Goal: Information Seeking & Learning: Learn about a topic

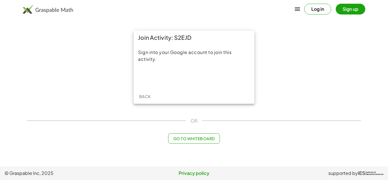
click at [193, 137] on span "Go to Whiteboard" at bounding box center [194, 138] width 42 height 5
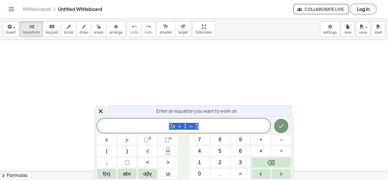
scroll to position [0, 0]
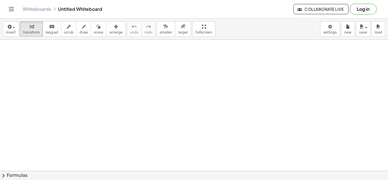
scroll to position [0, 0]
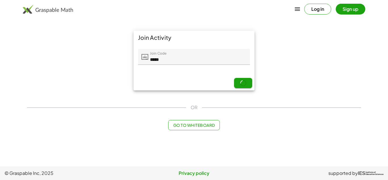
click at [191, 126] on span "Go to Whiteboard" at bounding box center [194, 124] width 42 height 5
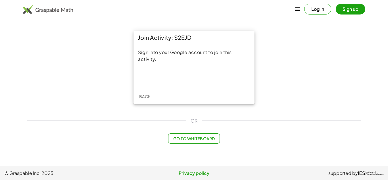
click at [194, 139] on span "Go to Whiteboard" at bounding box center [194, 138] width 42 height 5
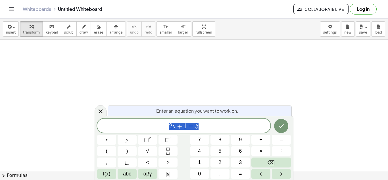
scroll to position [0, 0]
click at [14, 13] on div "Whiteboards Untitled Whiteboard Collaborate Live Log in" at bounding box center [194, 9] width 374 height 18
click at [12, 9] on icon "Toggle navigation" at bounding box center [11, 9] width 7 height 7
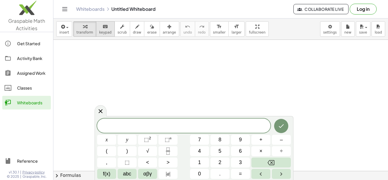
scroll to position [34, 0]
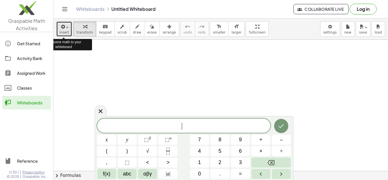
click at [66, 26] on div "button" at bounding box center [64, 26] width 10 height 7
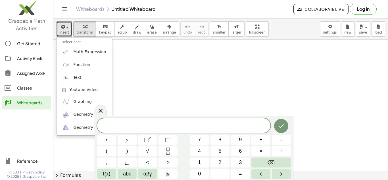
click at [140, 64] on div at bounding box center [220, 155] width 334 height 299
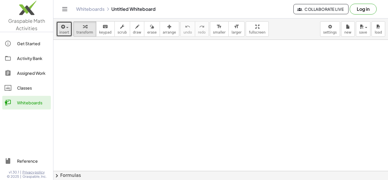
click at [140, 64] on div at bounding box center [220, 155] width 334 height 299
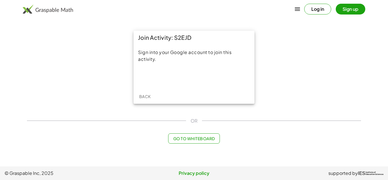
click at [236, 163] on main "Join Activity: S2EJD Sign into your Google account to join this activity. Back …" at bounding box center [194, 83] width 388 height 166
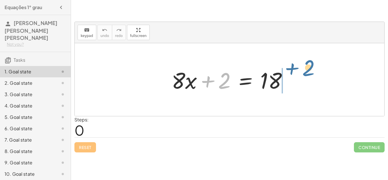
drag, startPoint x: 226, startPoint y: 83, endPoint x: 310, endPoint y: 75, distance: 84.7
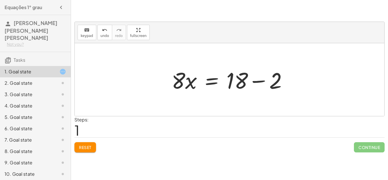
click at [247, 77] on div at bounding box center [232, 79] width 126 height 29
click at [262, 82] on div at bounding box center [232, 79] width 126 height 29
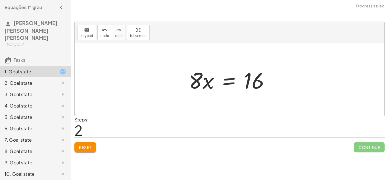
click at [205, 82] on div at bounding box center [231, 79] width 91 height 29
click at [204, 86] on div at bounding box center [231, 79] width 91 height 29
drag, startPoint x: 252, startPoint y: 85, endPoint x: 201, endPoint y: 78, distance: 51.8
click at [201, 78] on div at bounding box center [231, 79] width 91 height 29
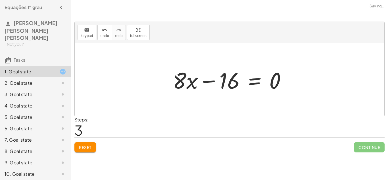
click at [212, 83] on div at bounding box center [231, 79] width 123 height 29
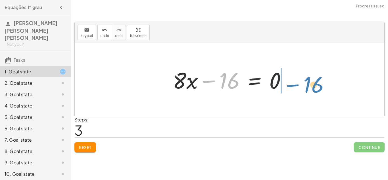
drag, startPoint x: 220, startPoint y: 83, endPoint x: 305, endPoint y: 87, distance: 84.4
click at [305, 87] on div "+ · 8 · x + 2 = 18 · 8 · x = + 18 − 2 · 8 · x = 16 − 16 · 8 · x = 16 + − 0" at bounding box center [229, 79] width 309 height 73
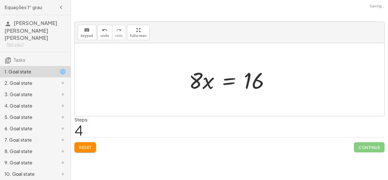
click at [202, 87] on div at bounding box center [231, 79] width 91 height 29
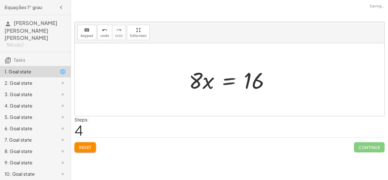
click at [202, 87] on div at bounding box center [231, 79] width 91 height 29
click at [198, 89] on div at bounding box center [231, 79] width 91 height 29
click at [84, 148] on span "Reset" at bounding box center [85, 147] width 12 height 5
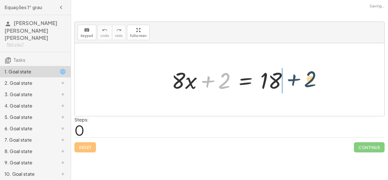
drag, startPoint x: 213, startPoint y: 85, endPoint x: 300, endPoint y: 87, distance: 87.8
click at [300, 87] on div "+ 2 + · 8 · x + 2 = 18" at bounding box center [229, 79] width 309 height 73
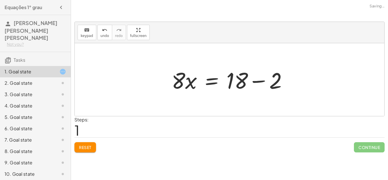
click at [256, 86] on div at bounding box center [232, 79] width 126 height 29
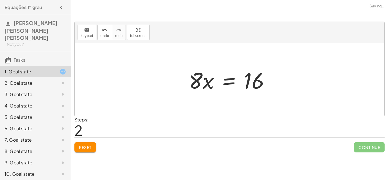
click at [202, 85] on div at bounding box center [231, 79] width 91 height 29
click at [200, 82] on div at bounding box center [231, 79] width 91 height 29
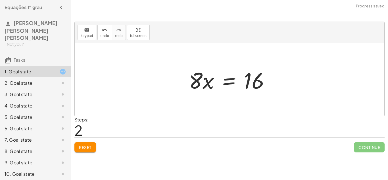
click at [200, 82] on div at bounding box center [231, 79] width 91 height 29
click at [189, 95] on div "+ · 8 · x + 2 = 18 · 8 · x = + 18 − 2 · 8 · x = 16" at bounding box center [229, 80] width 98 height 32
click at [198, 87] on div at bounding box center [231, 79] width 91 height 29
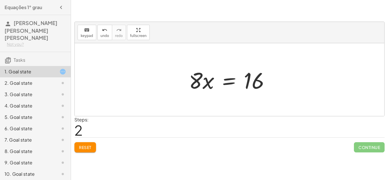
click at [198, 87] on div at bounding box center [231, 79] width 91 height 29
click at [88, 28] on icon "keyboard" at bounding box center [86, 30] width 5 height 7
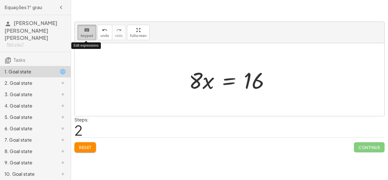
click at [88, 28] on icon "keyboard" at bounding box center [86, 30] width 5 height 7
click at [150, 76] on div at bounding box center [229, 79] width 309 height 73
click at [241, 100] on div at bounding box center [229, 79] width 309 height 73
click at [201, 88] on div at bounding box center [231, 79] width 91 height 29
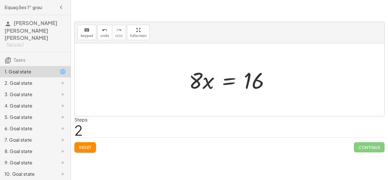
click at [201, 88] on div at bounding box center [231, 79] width 91 height 29
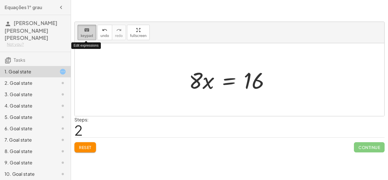
click at [90, 38] on button "keyboard keypad" at bounding box center [87, 32] width 19 height 15
click at [91, 39] on button "keyboard keypad" at bounding box center [87, 32] width 19 height 15
click at [88, 35] on span "keypad" at bounding box center [87, 36] width 12 height 4
click at [231, 104] on div at bounding box center [229, 79] width 309 height 73
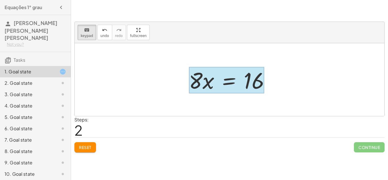
drag, startPoint x: 194, startPoint y: 78, endPoint x: 241, endPoint y: 84, distance: 46.7
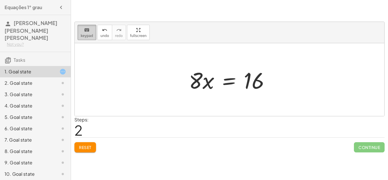
click at [91, 35] on span "keypad" at bounding box center [87, 36] width 12 height 4
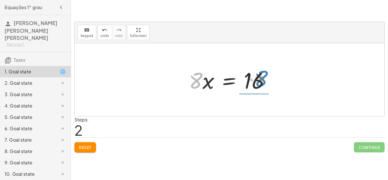
drag, startPoint x: 197, startPoint y: 81, endPoint x: 265, endPoint y: 81, distance: 67.6
click at [265, 81] on div at bounding box center [231, 79] width 91 height 29
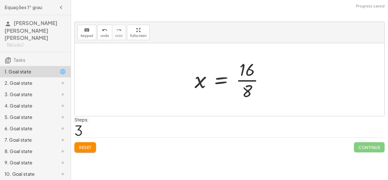
click at [242, 80] on div at bounding box center [231, 80] width 79 height 44
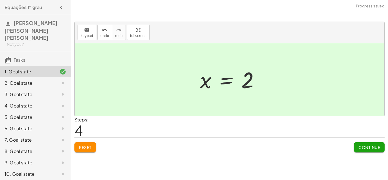
click at [194, 76] on div "+ · 8 · x + 2 = 18 · 8 · x = + 18 − 2 · 8 · x = 16 x = · 16 · 8 x = 2" at bounding box center [229, 79] width 76 height 31
click at [204, 82] on div at bounding box center [231, 80] width 69 height 28
click at [204, 83] on div at bounding box center [231, 80] width 69 height 28
click at [226, 90] on div at bounding box center [231, 80] width 69 height 28
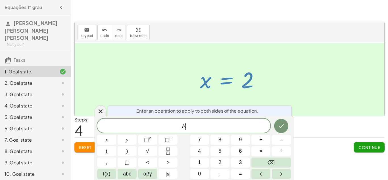
click at [208, 77] on div at bounding box center [231, 80] width 69 height 28
click at [282, 164] on button "Backspace" at bounding box center [270, 162] width 39 height 10
click at [168, 55] on div at bounding box center [229, 79] width 309 height 73
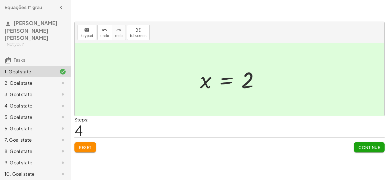
click at [193, 88] on div "+ · 8 · x + 2 = 18 · 8 · x = + 18 − 2 · 8 · x = 16 x = · 16 · 8 x = 2" at bounding box center [229, 79] width 76 height 31
click at [362, 149] on span "Continue" at bounding box center [369, 147] width 22 height 5
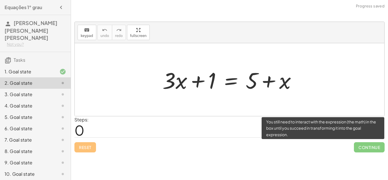
click at [362, 149] on span "Continue" at bounding box center [369, 147] width 31 height 10
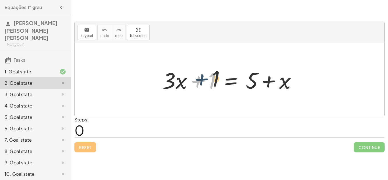
drag, startPoint x: 199, startPoint y: 84, endPoint x: 203, endPoint y: 83, distance: 3.6
click at [203, 83] on div at bounding box center [232, 79] width 144 height 29
drag, startPoint x: 203, startPoint y: 82, endPoint x: 311, endPoint y: 78, distance: 108.0
click at [311, 78] on div "+ 1 + · 3 · x + 1 = + 5 + x" at bounding box center [229, 79] width 309 height 73
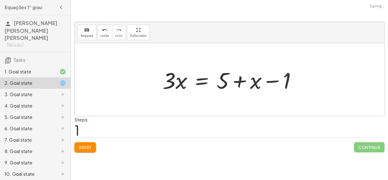
click at [286, 80] on div at bounding box center [232, 79] width 144 height 29
drag, startPoint x: 254, startPoint y: 81, endPoint x: 209, endPoint y: 79, distance: 44.6
click at [209, 79] on div at bounding box center [232, 79] width 144 height 29
drag, startPoint x: 224, startPoint y: 81, endPoint x: 190, endPoint y: 77, distance: 34.9
click at [190, 77] on div at bounding box center [232, 79] width 144 height 29
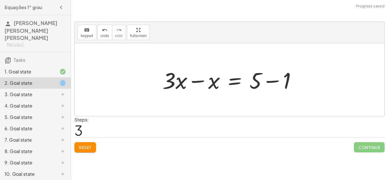
click at [168, 81] on div at bounding box center [232, 79] width 144 height 29
click at [250, 79] on div at bounding box center [232, 79] width 144 height 29
click at [262, 81] on div at bounding box center [232, 79] width 144 height 29
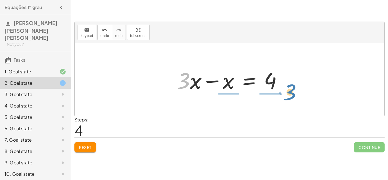
drag, startPoint x: 180, startPoint y: 84, endPoint x: 286, endPoint y: 95, distance: 106.2
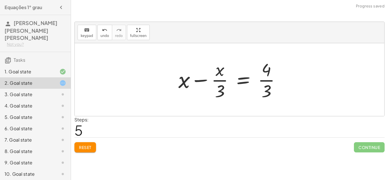
click at [268, 81] on div at bounding box center [231, 80] width 112 height 44
drag, startPoint x: 221, startPoint y: 91, endPoint x: 257, endPoint y: 107, distance: 38.5
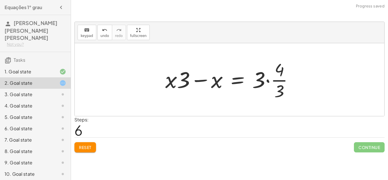
click at [88, 145] on span "Reset" at bounding box center [85, 147] width 12 height 5
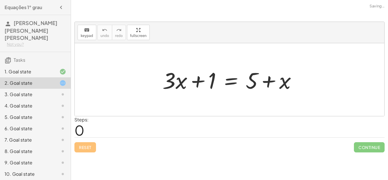
click at [88, 145] on div "Reset Continue" at bounding box center [229, 144] width 310 height 15
drag, startPoint x: 215, startPoint y: 81, endPoint x: 270, endPoint y: 83, distance: 55.1
click at [270, 83] on div at bounding box center [232, 79] width 144 height 29
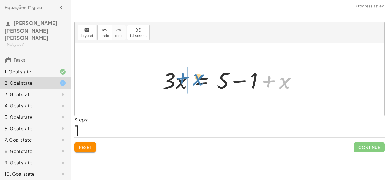
drag, startPoint x: 290, startPoint y: 85, endPoint x: 204, endPoint y: 82, distance: 86.4
click at [204, 82] on div at bounding box center [232, 79] width 144 height 29
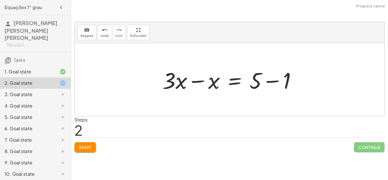
click at [276, 80] on div at bounding box center [232, 79] width 144 height 29
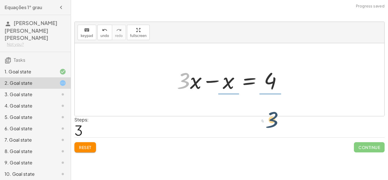
drag, startPoint x: 181, startPoint y: 85, endPoint x: 270, endPoint y: 122, distance: 97.0
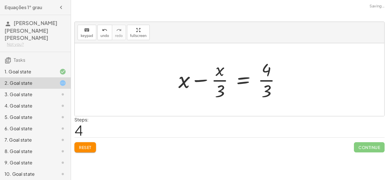
click at [217, 81] on div at bounding box center [231, 80] width 112 height 44
click at [271, 80] on div at bounding box center [231, 80] width 112 height 44
click at [192, 82] on div at bounding box center [231, 80] width 112 height 44
click at [248, 84] on div at bounding box center [231, 80] width 112 height 44
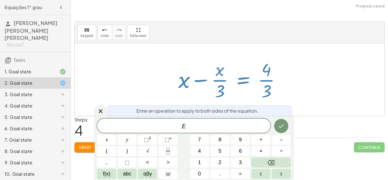
click at [248, 84] on div at bounding box center [231, 80] width 112 height 44
click at [163, 79] on div at bounding box center [229, 79] width 309 height 73
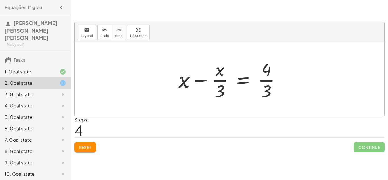
click at [264, 76] on div at bounding box center [231, 80] width 112 height 44
click at [218, 82] on div at bounding box center [231, 80] width 112 height 44
click at [86, 145] on span "Reset" at bounding box center [85, 147] width 12 height 5
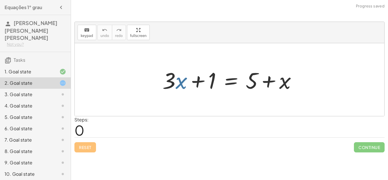
click at [180, 81] on div at bounding box center [232, 79] width 144 height 29
drag, startPoint x: 200, startPoint y: 79, endPoint x: 233, endPoint y: 77, distance: 32.5
click at [233, 77] on div at bounding box center [232, 79] width 144 height 29
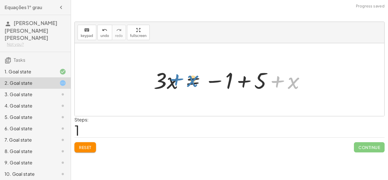
drag, startPoint x: 286, startPoint y: 83, endPoint x: 184, endPoint y: 82, distance: 101.9
click at [184, 82] on div at bounding box center [231, 79] width 161 height 29
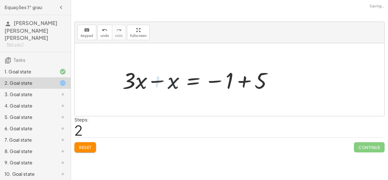
click at [245, 81] on div at bounding box center [198, 79] width 161 height 29
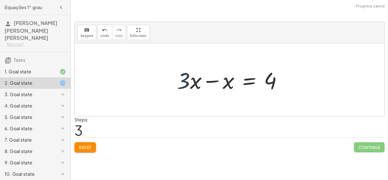
drag, startPoint x: 188, startPoint y: 85, endPoint x: 204, endPoint y: 93, distance: 17.4
click at [204, 93] on div at bounding box center [231, 79] width 115 height 29
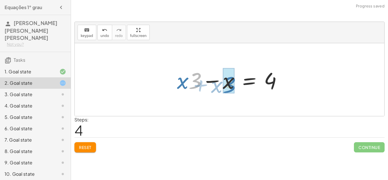
drag, startPoint x: 196, startPoint y: 83, endPoint x: 231, endPoint y: 87, distance: 34.9
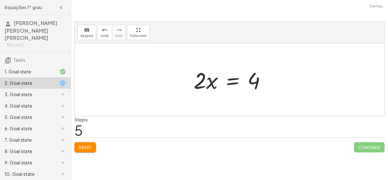
click at [206, 81] on div at bounding box center [232, 79] width 82 height 29
click at [204, 80] on div at bounding box center [232, 79] width 82 height 29
click at [212, 83] on div at bounding box center [232, 79] width 82 height 29
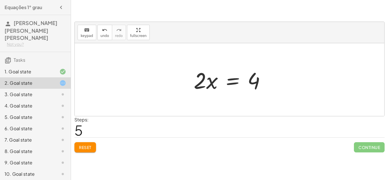
click at [212, 83] on div at bounding box center [232, 79] width 82 height 29
drag, startPoint x: 202, startPoint y: 84, endPoint x: 266, endPoint y: 99, distance: 65.2
click at [266, 99] on div "+ · 3 · x + 1 = + 5 + x · 3 · x = − 1 + 5 + x + · 3 · x − x = − 1 + 5 + · 3 · x…" at bounding box center [229, 79] width 309 height 73
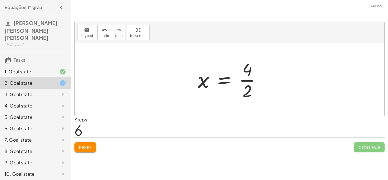
click at [244, 82] on div at bounding box center [232, 80] width 74 height 44
click at [240, 85] on div at bounding box center [231, 80] width 69 height 28
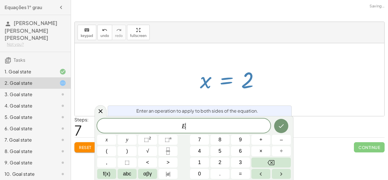
scroll to position [1, 0]
click at [181, 82] on div at bounding box center [229, 79] width 309 height 73
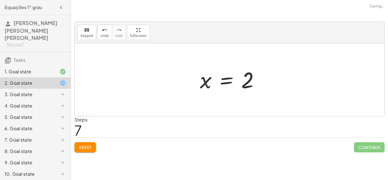
click at [182, 82] on div at bounding box center [229, 79] width 309 height 73
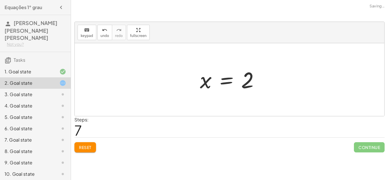
click at [85, 148] on span "Reset" at bounding box center [85, 147] width 12 height 5
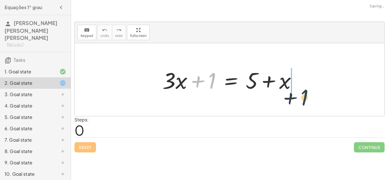
drag, startPoint x: 212, startPoint y: 81, endPoint x: 302, endPoint y: 96, distance: 92.0
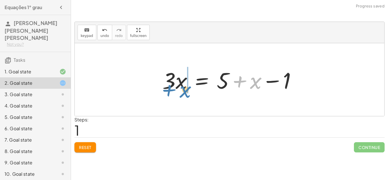
drag, startPoint x: 247, startPoint y: 81, endPoint x: 177, endPoint y: 89, distance: 70.6
click at [177, 89] on div at bounding box center [232, 79] width 144 height 29
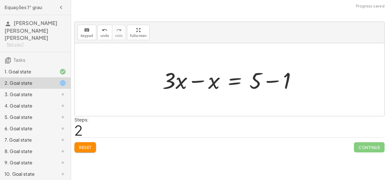
click at [277, 80] on div at bounding box center [232, 79] width 144 height 29
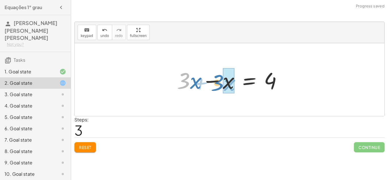
drag, startPoint x: 182, startPoint y: 82, endPoint x: 216, endPoint y: 85, distance: 34.7
click at [216, 85] on div at bounding box center [231, 79] width 115 height 29
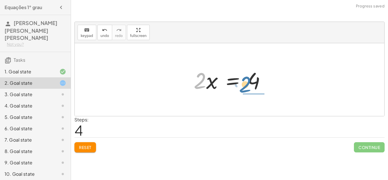
drag, startPoint x: 198, startPoint y: 79, endPoint x: 244, endPoint y: 83, distance: 46.5
click at [244, 83] on div at bounding box center [232, 79] width 82 height 29
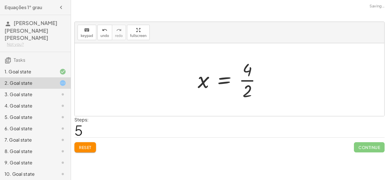
click at [223, 78] on div at bounding box center [232, 80] width 74 height 44
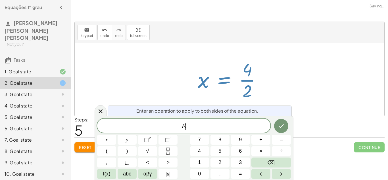
click at [175, 56] on div at bounding box center [229, 79] width 309 height 73
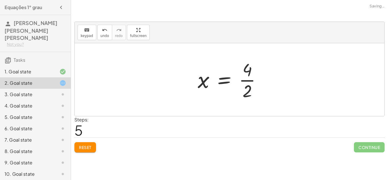
click at [246, 79] on div at bounding box center [232, 80] width 74 height 44
click at [142, 101] on div at bounding box center [229, 79] width 309 height 73
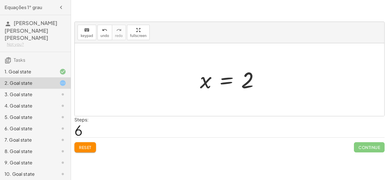
click at [41, 111] on div "3. Goal state" at bounding box center [35, 116] width 71 height 11
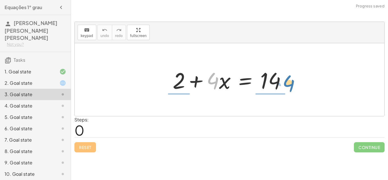
drag, startPoint x: 217, startPoint y: 81, endPoint x: 294, endPoint y: 84, distance: 76.4
click at [294, 84] on div "· 4 + 2 + · 4 · x = 14" at bounding box center [229, 80] width 130 height 32
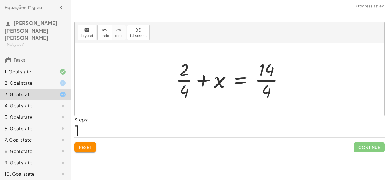
click at [84, 152] on button "Reset" at bounding box center [85, 147] width 22 height 10
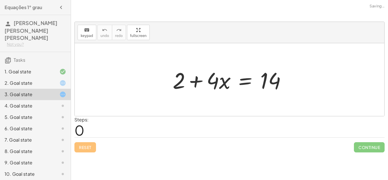
click at [215, 83] on div at bounding box center [231, 79] width 123 height 29
click at [183, 85] on div at bounding box center [231, 79] width 123 height 29
drag, startPoint x: 184, startPoint y: 85, endPoint x: 215, endPoint y: 85, distance: 31.0
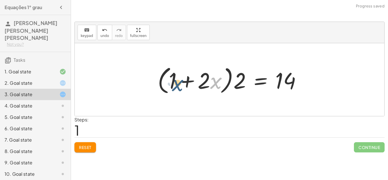
drag, startPoint x: 215, startPoint y: 85, endPoint x: 176, endPoint y: 88, distance: 39.5
click at [176, 88] on div at bounding box center [232, 79] width 154 height 33
drag, startPoint x: 169, startPoint y: 84, endPoint x: 213, endPoint y: 84, distance: 43.2
click at [213, 84] on div at bounding box center [232, 79] width 154 height 33
click at [80, 145] on span "Reset" at bounding box center [85, 147] width 12 height 5
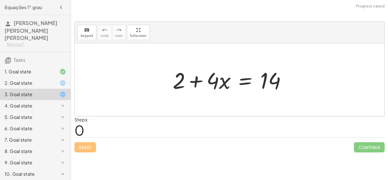
click at [271, 78] on div at bounding box center [231, 79] width 123 height 29
click at [269, 79] on div at bounding box center [231, 79] width 123 height 29
drag, startPoint x: 210, startPoint y: 81, endPoint x: 268, endPoint y: 97, distance: 60.4
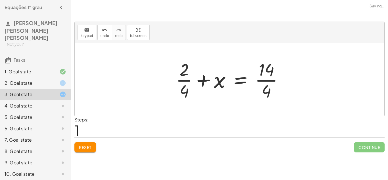
click at [89, 145] on span "Reset" at bounding box center [85, 147] width 12 height 5
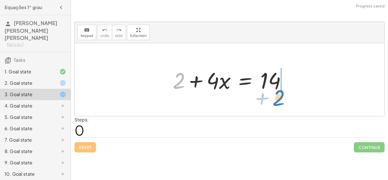
drag, startPoint x: 179, startPoint y: 75, endPoint x: 277, endPoint y: 89, distance: 98.7
click at [277, 89] on div at bounding box center [231, 79] width 123 height 29
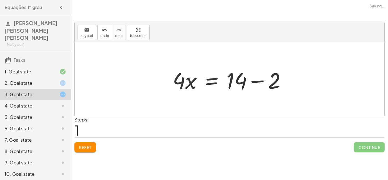
click at [244, 81] on div at bounding box center [231, 79] width 123 height 29
click at [241, 83] on div at bounding box center [231, 79] width 123 height 29
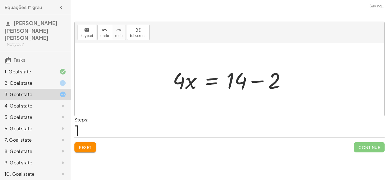
click at [241, 83] on div at bounding box center [231, 79] width 123 height 29
click at [266, 83] on div at bounding box center [231, 79] width 123 height 29
click at [266, 83] on div at bounding box center [229, 79] width 309 height 73
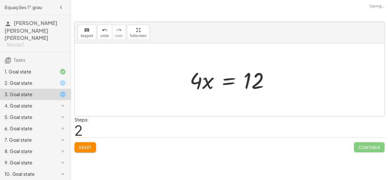
click at [199, 81] on div at bounding box center [232, 79] width 90 height 29
drag, startPoint x: 193, startPoint y: 80, endPoint x: 248, endPoint y: 95, distance: 57.4
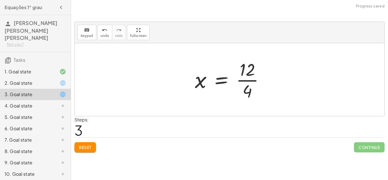
click at [255, 81] on div at bounding box center [231, 80] width 79 height 44
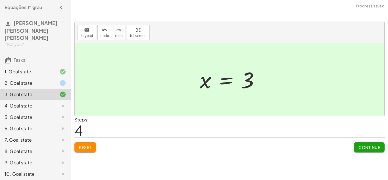
click at [363, 147] on span "Continue" at bounding box center [369, 147] width 22 height 5
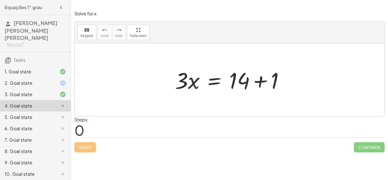
click at [254, 87] on div at bounding box center [231, 79] width 119 height 29
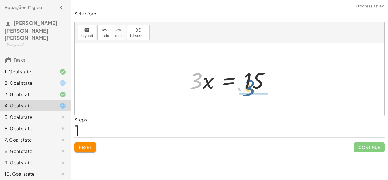
drag, startPoint x: 195, startPoint y: 83, endPoint x: 252, endPoint y: 95, distance: 57.4
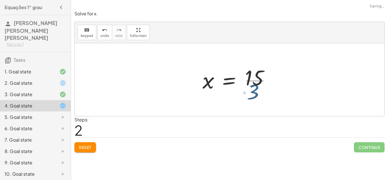
click at [252, 95] on div at bounding box center [239, 80] width 79 height 44
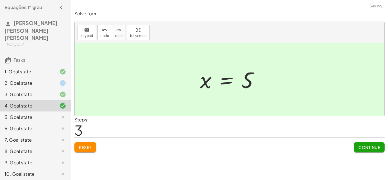
click at [362, 148] on span "Continue" at bounding box center [369, 147] width 22 height 5
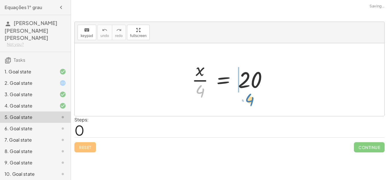
drag, startPoint x: 198, startPoint y: 91, endPoint x: 247, endPoint y: 98, distance: 50.0
click at [247, 98] on div at bounding box center [232, 80] width 86 height 44
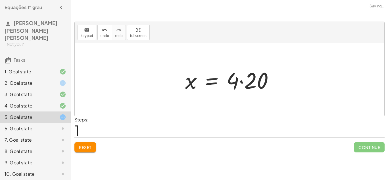
click at [252, 80] on div at bounding box center [231, 79] width 99 height 29
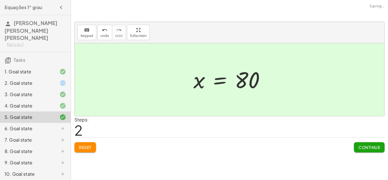
click at [366, 146] on span "Continue" at bounding box center [369, 147] width 22 height 5
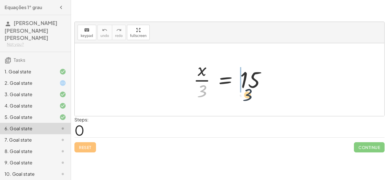
drag, startPoint x: 198, startPoint y: 93, endPoint x: 245, endPoint y: 97, distance: 46.7
click at [245, 97] on div at bounding box center [231, 80] width 82 height 44
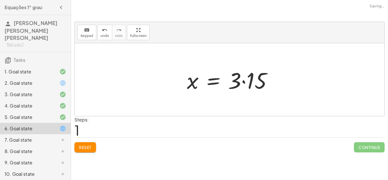
click at [250, 76] on div at bounding box center [231, 79] width 95 height 29
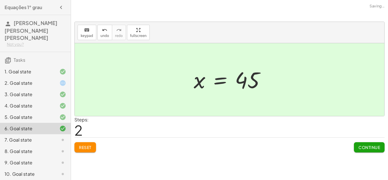
click at [356, 144] on button "Continue" at bounding box center [369, 147] width 31 height 10
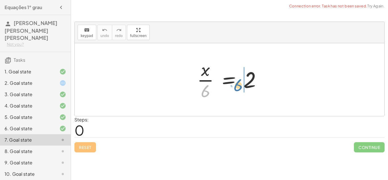
drag, startPoint x: 198, startPoint y: 100, endPoint x: 232, endPoint y: 94, distance: 34.3
click at [232, 94] on div at bounding box center [231, 80] width 74 height 44
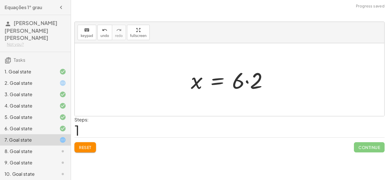
click at [250, 82] on div at bounding box center [231, 79] width 87 height 29
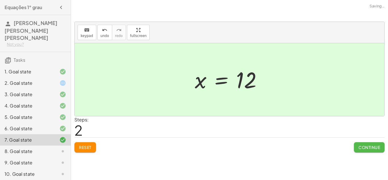
click at [366, 150] on button "Continue" at bounding box center [369, 147] width 31 height 10
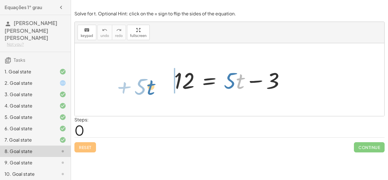
drag, startPoint x: 238, startPoint y: 85, endPoint x: 149, endPoint y: 91, distance: 89.1
click at [149, 91] on div "· t + · 5 12 = + · 5 · t − 3" at bounding box center [229, 79] width 309 height 73
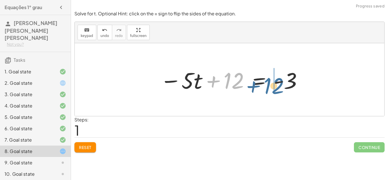
drag, startPoint x: 230, startPoint y: 83, endPoint x: 271, endPoint y: 89, distance: 41.3
click at [271, 89] on div at bounding box center [231, 79] width 148 height 29
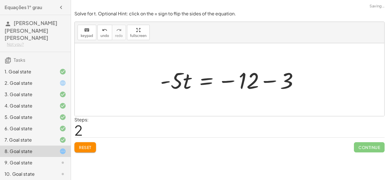
click at [250, 73] on div at bounding box center [231, 79] width 148 height 29
click at [247, 81] on div at bounding box center [231, 79] width 148 height 29
click at [296, 87] on div at bounding box center [231, 79] width 148 height 29
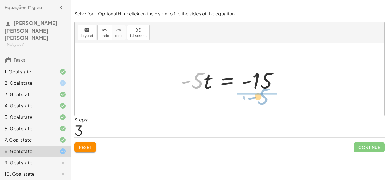
drag, startPoint x: 196, startPoint y: 82, endPoint x: 262, endPoint y: 98, distance: 67.7
click at [262, 98] on div "12 = + · 5 · t − 3 − · 5 · t + 12 = - 3 · - 5 · t = − 12 − 3 · - 5 = · 5 · t - …" at bounding box center [229, 79] width 309 height 73
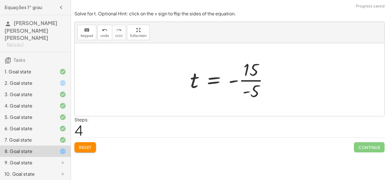
click at [255, 75] on div at bounding box center [231, 80] width 89 height 44
click at [236, 83] on div at bounding box center [232, 80] width 88 height 28
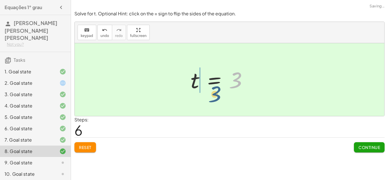
drag, startPoint x: 236, startPoint y: 85, endPoint x: 213, endPoint y: 99, distance: 26.9
click at [213, 99] on div "12 = + · 5 · t − 3 − · 5 · t + 12 = - 3 · - 5 · t = − 12 − 3 · - 5 · t = - 15 t…" at bounding box center [229, 79] width 309 height 73
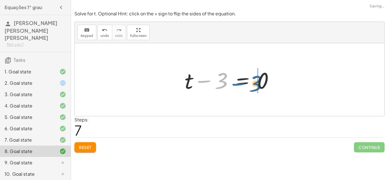
drag, startPoint x: 214, startPoint y: 80, endPoint x: 261, endPoint y: 80, distance: 46.3
click at [261, 80] on div at bounding box center [231, 79] width 99 height 29
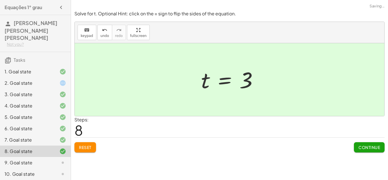
click at [366, 146] on span "Continue" at bounding box center [369, 147] width 22 height 5
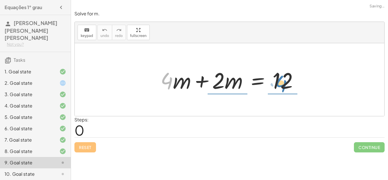
drag, startPoint x: 168, startPoint y: 79, endPoint x: 280, endPoint y: 82, distance: 112.7
click at [280, 82] on div at bounding box center [232, 79] width 148 height 29
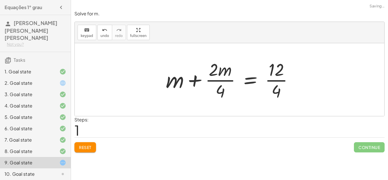
click at [280, 79] on div at bounding box center [231, 80] width 137 height 44
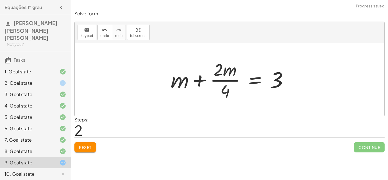
click at [228, 80] on div at bounding box center [232, 80] width 128 height 44
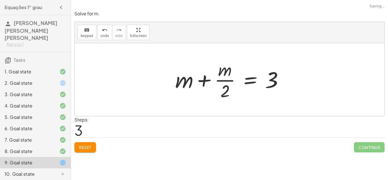
click at [228, 81] on div at bounding box center [231, 80] width 118 height 44
drag, startPoint x: 223, startPoint y: 96, endPoint x: 262, endPoint y: 88, distance: 40.4
click at [262, 88] on div at bounding box center [231, 80] width 118 height 44
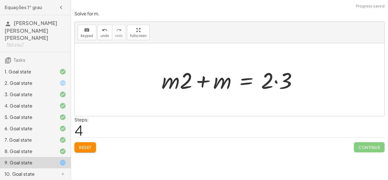
click at [275, 82] on div at bounding box center [232, 79] width 146 height 29
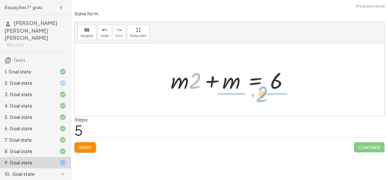
drag, startPoint x: 196, startPoint y: 81, endPoint x: 263, endPoint y: 94, distance: 68.4
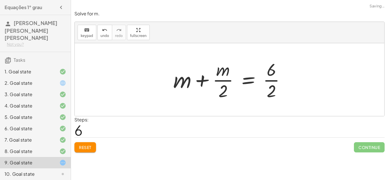
click at [267, 77] on div at bounding box center [231, 80] width 122 height 44
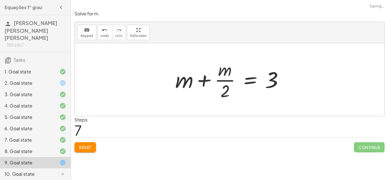
click at [221, 84] on div at bounding box center [231, 80] width 118 height 44
drag, startPoint x: 226, startPoint y: 89, endPoint x: 169, endPoint y: 81, distance: 57.8
drag, startPoint x: 227, startPoint y: 94, endPoint x: 172, endPoint y: 84, distance: 56.2
click at [172, 84] on div at bounding box center [231, 80] width 118 height 44
click at [88, 150] on button "Reset" at bounding box center [85, 147] width 22 height 10
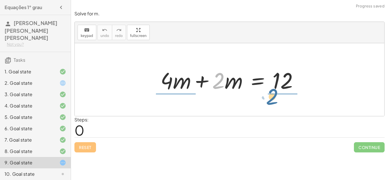
drag, startPoint x: 213, startPoint y: 84, endPoint x: 269, endPoint y: 99, distance: 58.5
click at [269, 99] on div "· 2 + · 4 · m + · 2 · m = 12" at bounding box center [229, 79] width 309 height 73
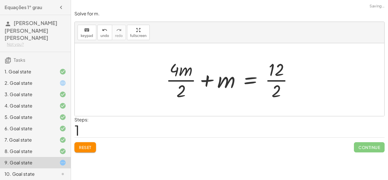
click at [273, 82] on div at bounding box center [231, 80] width 137 height 44
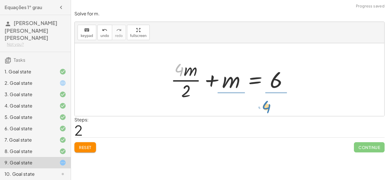
drag, startPoint x: 177, startPoint y: 73, endPoint x: 263, endPoint y: 110, distance: 94.4
click at [263, 110] on div "+ · 4 · m + · 2 · m = 12 + · 4 · m · 2 + m = · 12 · 2 · 4 + · 4 · m + m = · 2 6" at bounding box center [229, 79] width 309 height 73
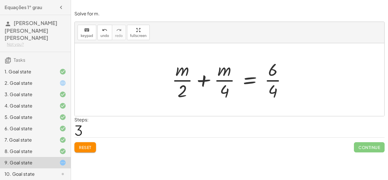
click at [273, 84] on div at bounding box center [231, 80] width 125 height 44
click at [263, 81] on div at bounding box center [231, 80] width 125 height 44
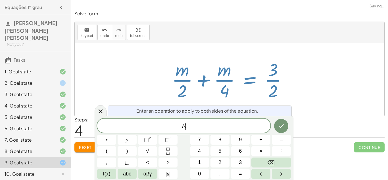
scroll to position [1, 0]
click at [148, 87] on div at bounding box center [229, 79] width 309 height 73
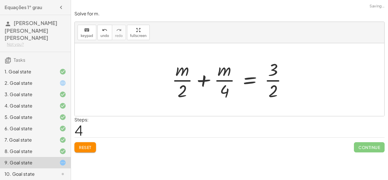
click at [83, 150] on button "Reset" at bounding box center [85, 147] width 22 height 10
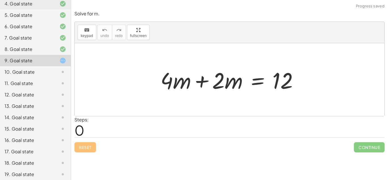
scroll to position [103, 0]
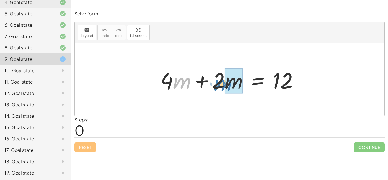
drag, startPoint x: 182, startPoint y: 83, endPoint x: 223, endPoint y: 85, distance: 40.9
click at [223, 85] on div at bounding box center [232, 79] width 148 height 29
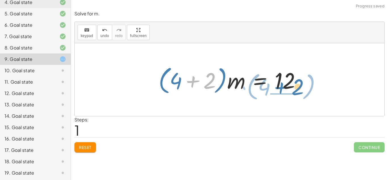
drag, startPoint x: 188, startPoint y: 81, endPoint x: 276, endPoint y: 87, distance: 88.5
click at [276, 87] on div at bounding box center [232, 79] width 152 height 33
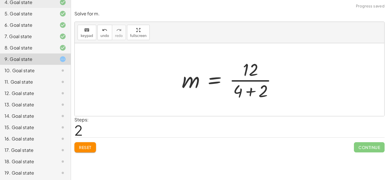
click at [236, 80] on div at bounding box center [231, 80] width 105 height 44
click at [239, 87] on div at bounding box center [231, 80] width 105 height 44
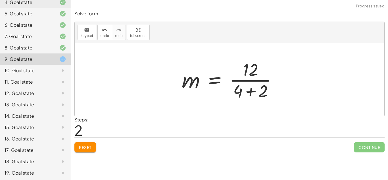
click at [239, 87] on div at bounding box center [231, 80] width 105 height 44
click at [251, 93] on div at bounding box center [231, 80] width 105 height 44
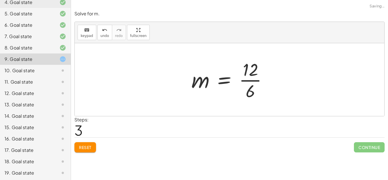
click at [248, 82] on div at bounding box center [232, 80] width 86 height 44
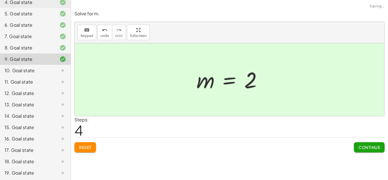
click at [365, 150] on button "Continue" at bounding box center [369, 147] width 31 height 10
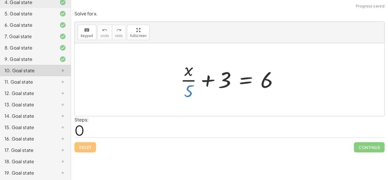
click at [186, 91] on div at bounding box center [231, 80] width 108 height 44
drag, startPoint x: 221, startPoint y: 82, endPoint x: 264, endPoint y: 86, distance: 43.9
click at [264, 86] on div at bounding box center [231, 80] width 108 height 44
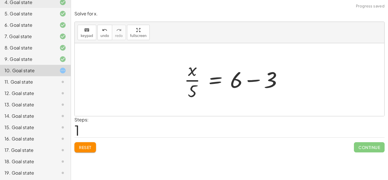
click at [282, 71] on div at bounding box center [235, 80] width 108 height 44
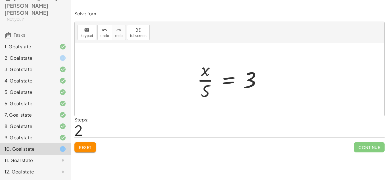
scroll to position [24, 0]
click at [24, 55] on div "2. Goal state" at bounding box center [28, 58] width 46 height 7
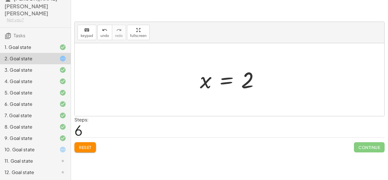
click at [14, 146] on div "10. Goal state" at bounding box center [28, 149] width 46 height 7
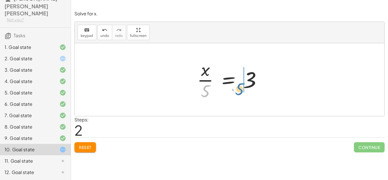
drag, startPoint x: 203, startPoint y: 92, endPoint x: 237, endPoint y: 91, distance: 33.5
click at [237, 91] on div at bounding box center [231, 80] width 75 height 44
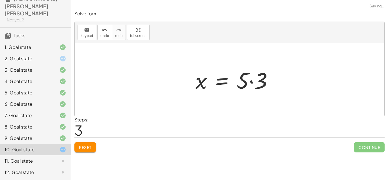
click at [254, 77] on div at bounding box center [235, 79] width 87 height 29
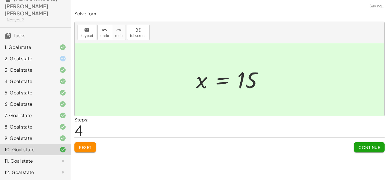
click at [365, 150] on button "Continue" at bounding box center [369, 147] width 31 height 10
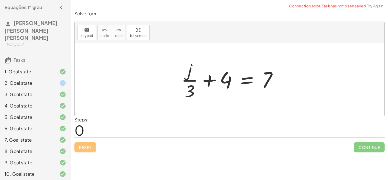
scroll to position [0, 0]
drag, startPoint x: 223, startPoint y: 80, endPoint x: 234, endPoint y: 82, distance: 10.8
click at [234, 82] on div at bounding box center [231, 80] width 106 height 44
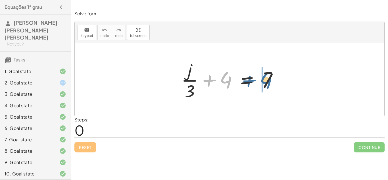
drag, startPoint x: 222, startPoint y: 84, endPoint x: 265, endPoint y: 86, distance: 43.2
click at [265, 86] on div at bounding box center [231, 80] width 106 height 44
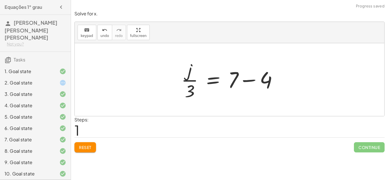
click at [260, 82] on div at bounding box center [231, 80] width 106 height 44
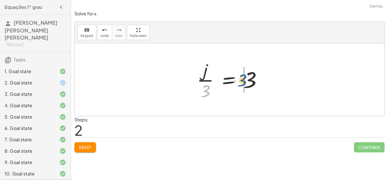
drag, startPoint x: 206, startPoint y: 93, endPoint x: 250, endPoint y: 83, distance: 45.0
click at [250, 83] on div at bounding box center [231, 80] width 75 height 44
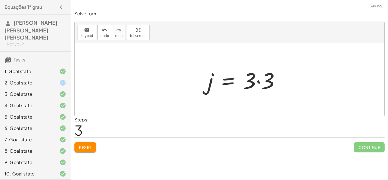
click at [253, 81] on div at bounding box center [246, 79] width 82 height 29
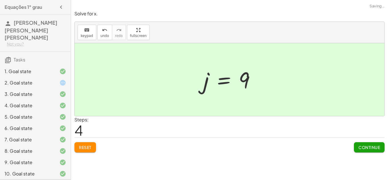
click at [363, 146] on span "Continue" at bounding box center [369, 147] width 22 height 5
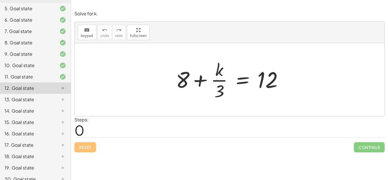
scroll to position [0, 0]
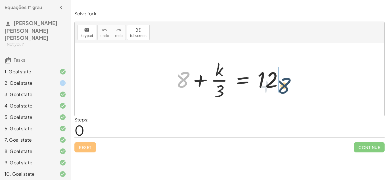
drag, startPoint x: 179, startPoint y: 83, endPoint x: 277, endPoint y: 89, distance: 98.4
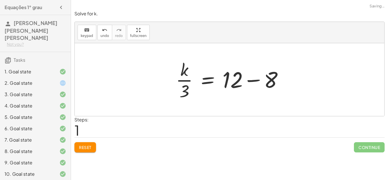
click at [253, 78] on div at bounding box center [232, 80] width 118 height 44
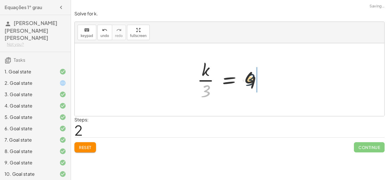
drag, startPoint x: 203, startPoint y: 87, endPoint x: 248, endPoint y: 75, distance: 46.7
click at [248, 75] on div at bounding box center [231, 80] width 75 height 44
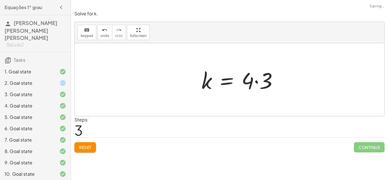
click at [254, 77] on div at bounding box center [241, 79] width 87 height 29
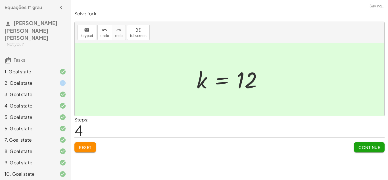
click at [373, 151] on button "Continue" at bounding box center [369, 147] width 31 height 10
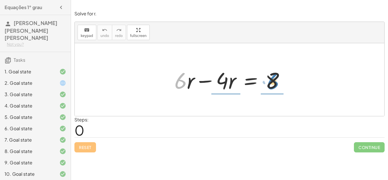
drag, startPoint x: 179, startPoint y: 80, endPoint x: 272, endPoint y: 81, distance: 92.8
click at [272, 81] on div at bounding box center [231, 79] width 120 height 29
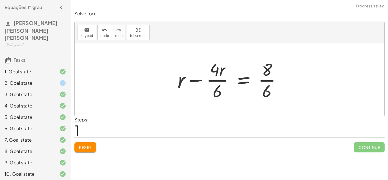
click at [84, 150] on button "Reset" at bounding box center [85, 147] width 22 height 10
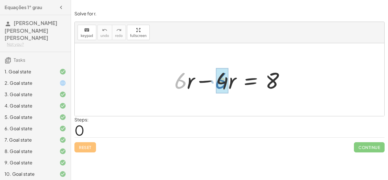
drag, startPoint x: 181, startPoint y: 78, endPoint x: 224, endPoint y: 77, distance: 42.6
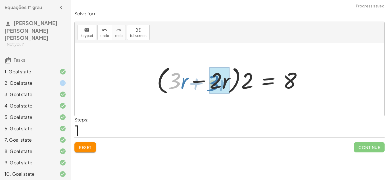
drag, startPoint x: 177, startPoint y: 80, endPoint x: 220, endPoint y: 83, distance: 42.4
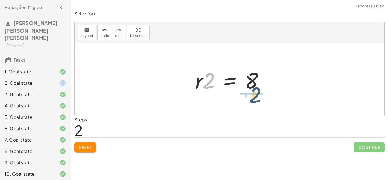
drag, startPoint x: 210, startPoint y: 82, endPoint x: 264, endPoint y: 98, distance: 56.2
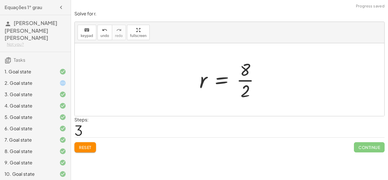
click at [250, 71] on div at bounding box center [231, 80] width 70 height 44
click at [245, 75] on div at bounding box center [231, 80] width 70 height 44
click at [240, 83] on div at bounding box center [231, 80] width 70 height 44
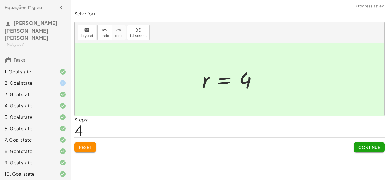
click at [364, 147] on span "Continue" at bounding box center [369, 147] width 22 height 5
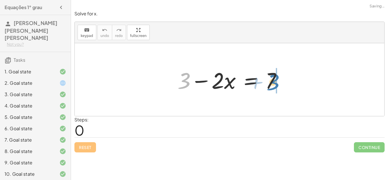
drag, startPoint x: 184, startPoint y: 83, endPoint x: 273, endPoint y: 85, distance: 88.6
click at [273, 85] on div at bounding box center [232, 79] width 114 height 29
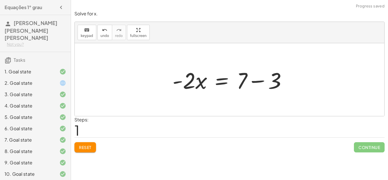
click at [251, 83] on div at bounding box center [231, 79] width 124 height 29
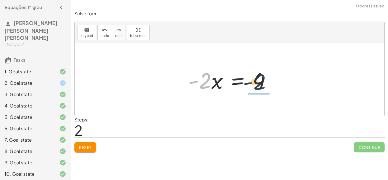
drag, startPoint x: 204, startPoint y: 84, endPoint x: 261, endPoint y: 89, distance: 56.5
click at [261, 89] on div at bounding box center [231, 79] width 92 height 29
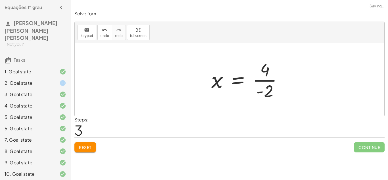
click at [263, 76] on div at bounding box center [248, 80] width 81 height 44
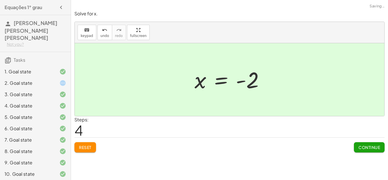
click at [363, 146] on span "Continue" at bounding box center [369, 147] width 22 height 5
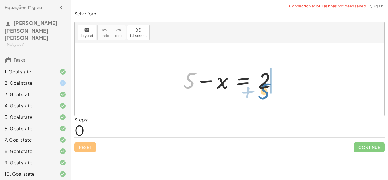
drag, startPoint x: 183, startPoint y: 81, endPoint x: 258, endPoint y: 91, distance: 76.5
click at [258, 91] on div at bounding box center [231, 79] width 103 height 29
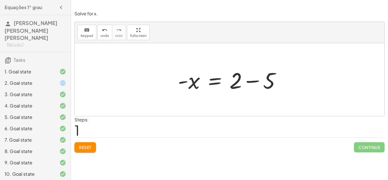
click at [239, 85] on div at bounding box center [231, 79] width 113 height 29
click at [241, 84] on div at bounding box center [231, 79] width 113 height 29
click at [250, 85] on div at bounding box center [231, 79] width 113 height 29
click at [250, 85] on div at bounding box center [220, 80] width 91 height 28
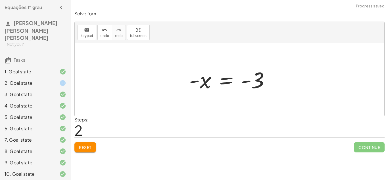
click at [196, 84] on div at bounding box center [231, 80] width 91 height 28
drag, startPoint x: 197, startPoint y: 82, endPoint x: 253, endPoint y: 86, distance: 55.8
click at [253, 86] on div at bounding box center [231, 80] width 91 height 28
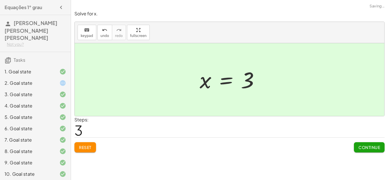
click at [367, 147] on span "Continue" at bounding box center [369, 147] width 22 height 5
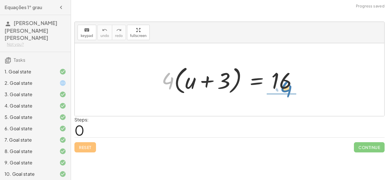
drag, startPoint x: 169, startPoint y: 80, endPoint x: 286, endPoint y: 85, distance: 117.7
click at [286, 85] on div at bounding box center [232, 79] width 146 height 33
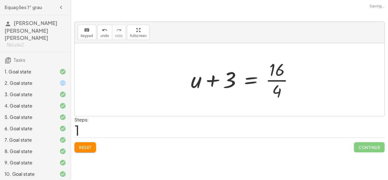
click at [286, 79] on div at bounding box center [244, 80] width 113 height 44
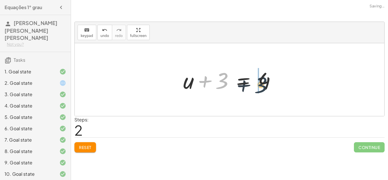
drag, startPoint x: 221, startPoint y: 81, endPoint x: 263, endPoint y: 85, distance: 42.8
click at [263, 85] on div at bounding box center [231, 79] width 103 height 29
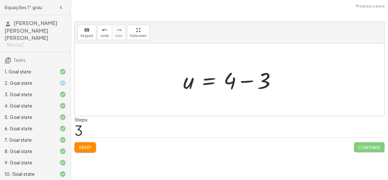
click at [268, 82] on div at bounding box center [231, 79] width 103 height 29
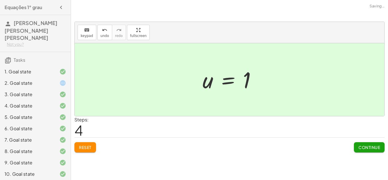
click at [362, 147] on span "Continue" at bounding box center [369, 147] width 22 height 5
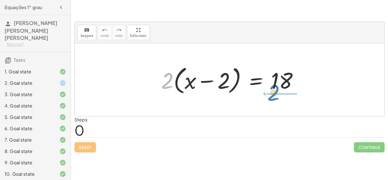
drag, startPoint x: 166, startPoint y: 79, endPoint x: 277, endPoint y: 91, distance: 111.1
click at [277, 91] on div at bounding box center [231, 79] width 147 height 33
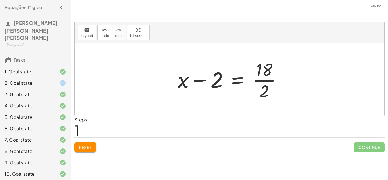
click at [282, 80] on div at bounding box center [232, 80] width 114 height 44
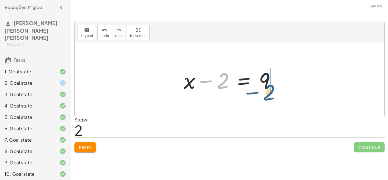
drag, startPoint x: 223, startPoint y: 83, endPoint x: 272, endPoint y: 95, distance: 50.5
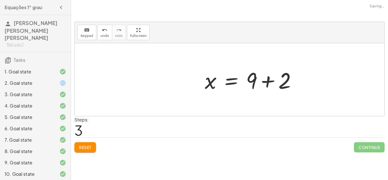
click at [271, 84] on div at bounding box center [253, 79] width 102 height 29
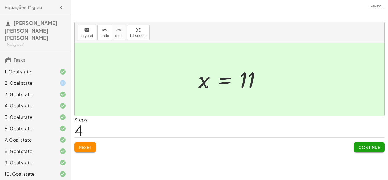
click at [366, 145] on span "Continue" at bounding box center [369, 147] width 22 height 5
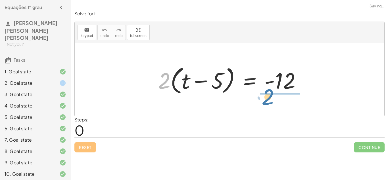
drag, startPoint x: 155, startPoint y: 87, endPoint x: 263, endPoint y: 105, distance: 109.5
click at [263, 105] on div "· 2 · 2 · ( + t − 5 ) = - 12" at bounding box center [229, 79] width 309 height 73
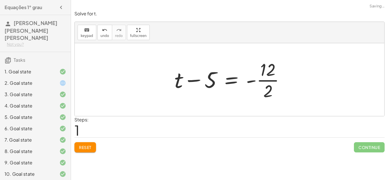
click at [273, 85] on div at bounding box center [231, 80] width 120 height 44
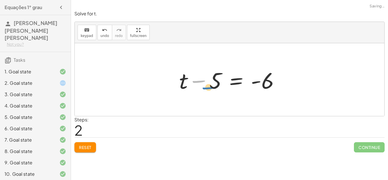
drag, startPoint x: 206, startPoint y: 76, endPoint x: 215, endPoint y: 81, distance: 11.2
click at [215, 81] on div at bounding box center [231, 79] width 110 height 29
drag, startPoint x: 216, startPoint y: 81, endPoint x: 282, endPoint y: 100, distance: 68.3
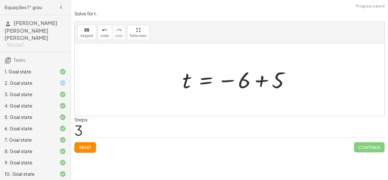
click at [282, 87] on div at bounding box center [237, 80] width 117 height 28
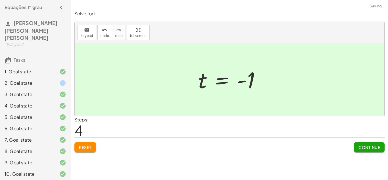
click at [367, 143] on button "Continue" at bounding box center [369, 147] width 31 height 10
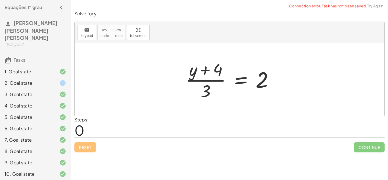
click at [209, 74] on div at bounding box center [232, 80] width 98 height 44
click at [205, 83] on div at bounding box center [232, 80] width 98 height 44
click at [207, 81] on div at bounding box center [232, 80] width 98 height 44
drag, startPoint x: 205, startPoint y: 89, endPoint x: 267, endPoint y: 95, distance: 62.7
click at [267, 95] on div at bounding box center [232, 80] width 98 height 44
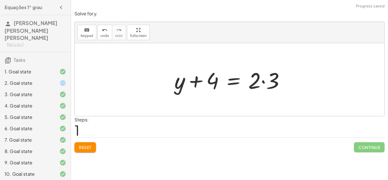
click at [268, 78] on div at bounding box center [231, 79] width 120 height 29
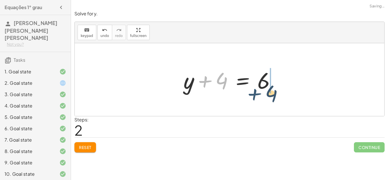
drag, startPoint x: 208, startPoint y: 82, endPoint x: 262, endPoint y: 98, distance: 56.8
click at [262, 98] on div "· ( + y + 4 ) · 3 = 2 + y + 4 = · 2 · 3 + 4 + y + 4 = 6" at bounding box center [229, 79] width 309 height 73
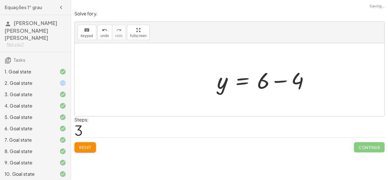
click at [267, 81] on div at bounding box center [265, 79] width 102 height 29
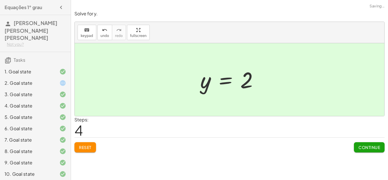
click at [366, 146] on span "Continue" at bounding box center [369, 147] width 22 height 5
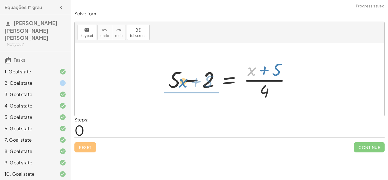
drag, startPoint x: 255, startPoint y: 74, endPoint x: 179, endPoint y: 87, distance: 76.8
click at [179, 87] on div at bounding box center [232, 80] width 132 height 44
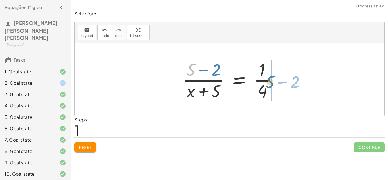
drag, startPoint x: 190, startPoint y: 68, endPoint x: 273, endPoint y: 80, distance: 83.4
click at [273, 80] on div at bounding box center [232, 80] width 104 height 44
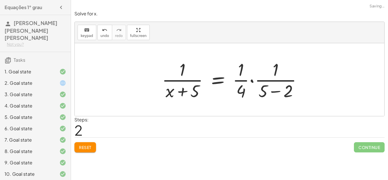
click at [265, 77] on div at bounding box center [234, 80] width 150 height 44
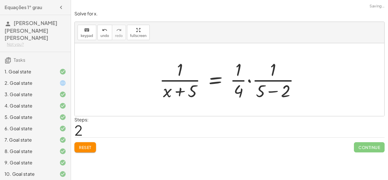
click at [237, 81] on div at bounding box center [231, 80] width 150 height 44
click at [83, 145] on span "Reset" at bounding box center [85, 147] width 12 height 5
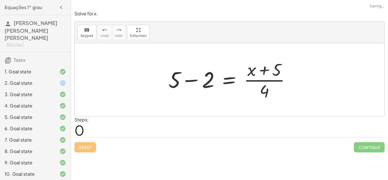
click at [193, 81] on div at bounding box center [232, 80] width 132 height 44
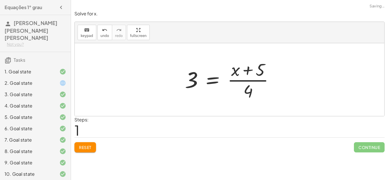
click at [250, 81] on div at bounding box center [231, 80] width 99 height 44
drag, startPoint x: 259, startPoint y: 72, endPoint x: 173, endPoint y: 80, distance: 86.2
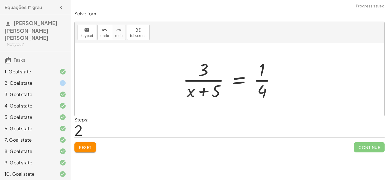
click at [196, 71] on div at bounding box center [231, 80] width 103 height 44
click at [257, 80] on div at bounding box center [231, 80] width 103 height 44
click at [259, 81] on div at bounding box center [231, 80] width 103 height 44
click at [259, 81] on div at bounding box center [243, 80] width 127 height 44
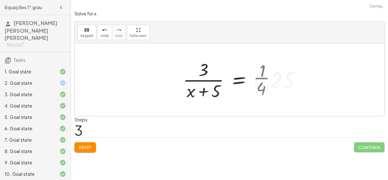
click at [259, 81] on div at bounding box center [243, 80] width 127 height 44
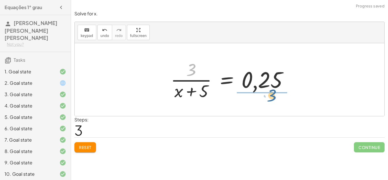
drag, startPoint x: 194, startPoint y: 64, endPoint x: 275, endPoint y: 89, distance: 84.5
click at [275, 89] on div at bounding box center [231, 80] width 127 height 44
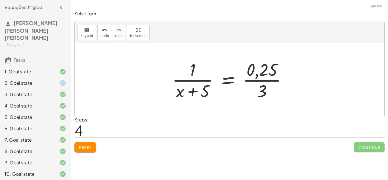
click at [259, 72] on div at bounding box center [231, 80] width 125 height 44
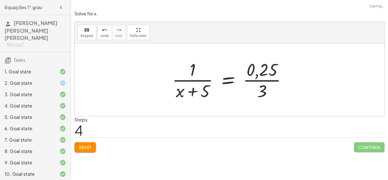
click at [259, 72] on div at bounding box center [231, 80] width 125 height 44
click at [261, 81] on div at bounding box center [231, 80] width 125 height 44
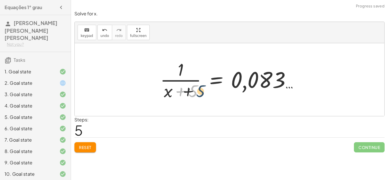
drag, startPoint x: 199, startPoint y: 89, endPoint x: 208, endPoint y: 89, distance: 8.8
click at [208, 89] on div at bounding box center [231, 80] width 148 height 44
drag, startPoint x: 183, startPoint y: 93, endPoint x: 251, endPoint y: 94, distance: 68.4
click at [251, 94] on div at bounding box center [231, 80] width 148 height 44
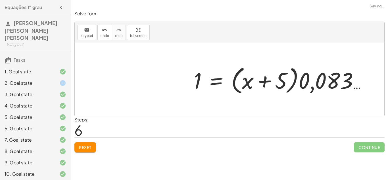
click at [261, 85] on div at bounding box center [282, 79] width 183 height 33
drag, startPoint x: 266, startPoint y: 82, endPoint x: 207, endPoint y: 95, distance: 61.0
click at [207, 95] on div at bounding box center [282, 79] width 183 height 33
drag, startPoint x: 254, startPoint y: 83, endPoint x: 208, endPoint y: 91, distance: 46.3
click at [208, 91] on div at bounding box center [282, 79] width 183 height 33
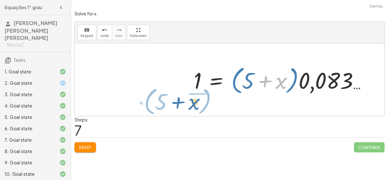
drag, startPoint x: 276, startPoint y: 84, endPoint x: 179, endPoint y: 104, distance: 98.3
click at [179, 104] on div "+ 5 − 2 = · ( + x + 5 ) · 4 3 = · ( + x + 5 ) · 4 · 3 · ( + x + 5 ) = · 1 · 4 ·…" at bounding box center [229, 79] width 309 height 73
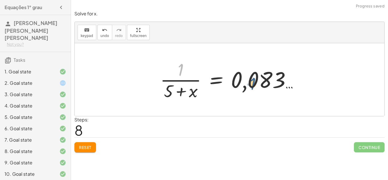
drag, startPoint x: 179, startPoint y: 70, endPoint x: 254, endPoint y: 85, distance: 75.7
click at [254, 85] on div at bounding box center [231, 80] width 148 height 44
drag, startPoint x: 179, startPoint y: 66, endPoint x: 231, endPoint y: 76, distance: 53.1
click at [231, 76] on div at bounding box center [231, 80] width 148 height 44
click at [77, 146] on button "Reset" at bounding box center [85, 147] width 22 height 10
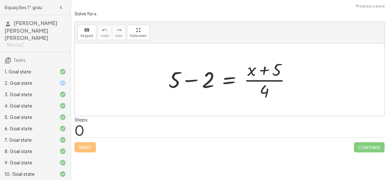
click at [192, 85] on div at bounding box center [232, 80] width 132 height 44
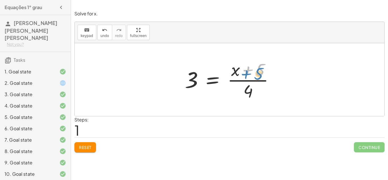
drag, startPoint x: 259, startPoint y: 72, endPoint x: 258, endPoint y: 76, distance: 4.0
click at [258, 76] on div at bounding box center [231, 80] width 99 height 44
drag, startPoint x: 251, startPoint y: 87, endPoint x: 168, endPoint y: 75, distance: 84.0
click at [168, 75] on div "+ 5 − 2 = · ( + x + 5 ) · 4 · 4 = · ( + x + 5 ) · 4 3" at bounding box center [229, 79] width 309 height 73
drag, startPoint x: 244, startPoint y: 91, endPoint x: 180, endPoint y: 78, distance: 64.6
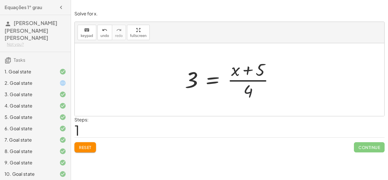
click at [180, 78] on div "+ 5 − 2 = · ( + x + 5 ) · 4 = · ( + x + 5 ) · 4 3" at bounding box center [229, 79] width 106 height 47
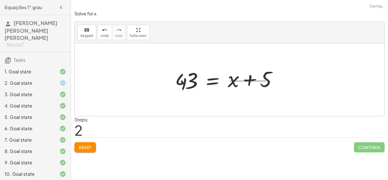
click at [182, 77] on div at bounding box center [224, 79] width 121 height 29
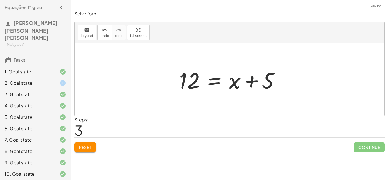
click at [241, 82] on div at bounding box center [231, 79] width 110 height 29
drag, startPoint x: 264, startPoint y: 82, endPoint x: 169, endPoint y: 72, distance: 95.0
click at [169, 72] on div "+ 5 − 2 = · ( + x + 5 ) · 4 3 = · ( + x + 5 ) · 4 · 4 · 3 = + x + 5 + 5 = + x +…" at bounding box center [229, 79] width 309 height 73
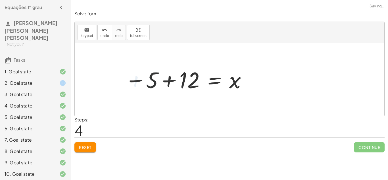
click at [180, 77] on div at bounding box center [186, 80] width 128 height 28
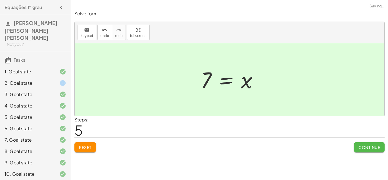
click at [360, 145] on span "Continue" at bounding box center [369, 147] width 22 height 5
click at [0, 0] on div "Equações 1° grau Valentina Ferraz De Moraes Venancio Pereira Not you? Tasks 1. …" at bounding box center [0, 0] width 0 height 0
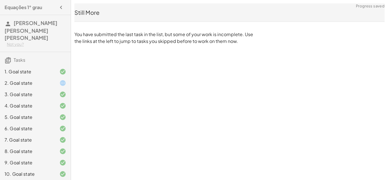
scroll to position [108, 0]
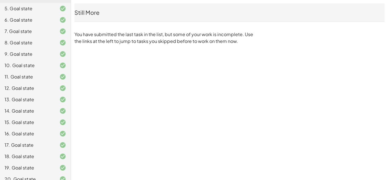
click at [15, 28] on div "7. Goal state" at bounding box center [28, 31] width 46 height 7
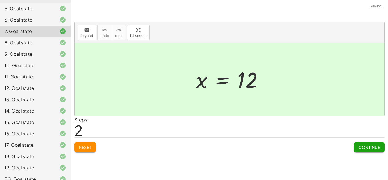
click at [14, 16] on div "6. Goal state" at bounding box center [28, 19] width 46 height 7
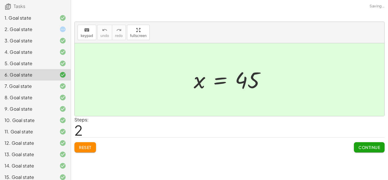
scroll to position [52, 0]
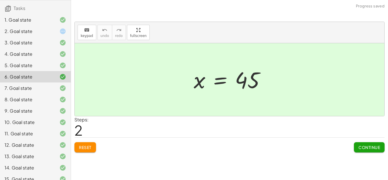
click at [22, 62] on div "5. Goal state" at bounding box center [28, 65] width 46 height 7
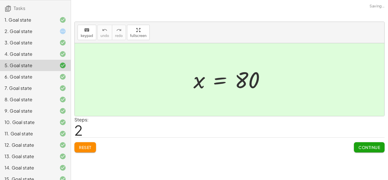
click at [22, 62] on div "5. Goal state" at bounding box center [28, 65] width 46 height 7
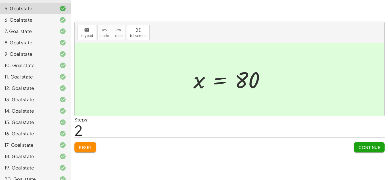
click at [22, 175] on div "20. Goal state" at bounding box center [28, 178] width 46 height 7
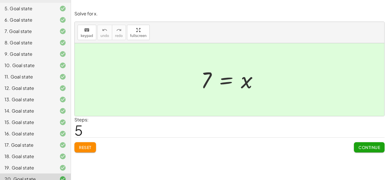
scroll to position [0, 0]
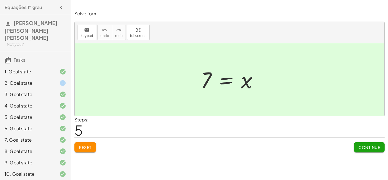
click at [60, 7] on icon "button" at bounding box center [61, 7] width 7 height 7
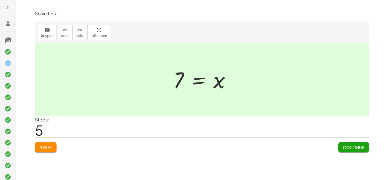
click at [5, 6] on icon "button" at bounding box center [7, 7] width 7 height 7
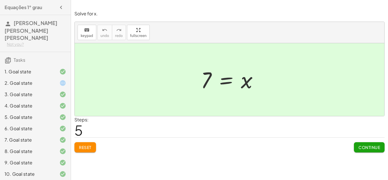
click at [9, 91] on div "3. Goal state" at bounding box center [28, 94] width 46 height 7
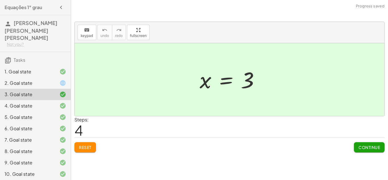
click at [82, 143] on button "Reset" at bounding box center [85, 147] width 22 height 10
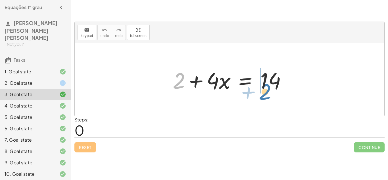
drag, startPoint x: 179, startPoint y: 82, endPoint x: 268, endPoint y: 92, distance: 89.9
click at [268, 92] on div at bounding box center [231, 79] width 123 height 29
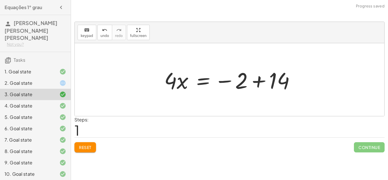
click at [263, 84] on div at bounding box center [231, 79] width 141 height 29
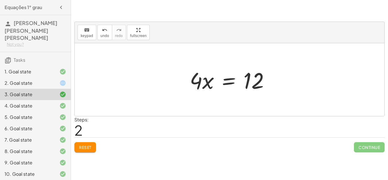
click at [80, 144] on button "Reset" at bounding box center [85, 147] width 22 height 10
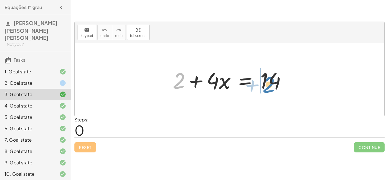
drag, startPoint x: 178, startPoint y: 83, endPoint x: 268, endPoint y: 86, distance: 90.1
click at [268, 86] on div at bounding box center [231, 79] width 123 height 29
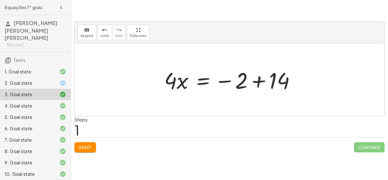
click at [261, 85] on div at bounding box center [231, 79] width 141 height 29
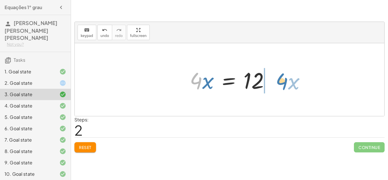
drag, startPoint x: 193, startPoint y: 83, endPoint x: 275, endPoint y: 85, distance: 82.1
click at [275, 85] on div at bounding box center [232, 79] width 90 height 29
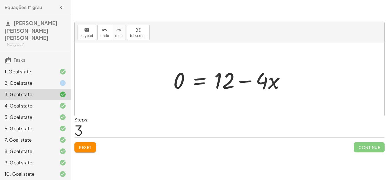
click at [266, 82] on div at bounding box center [231, 79] width 122 height 29
drag, startPoint x: 266, startPoint y: 83, endPoint x: 171, endPoint y: 74, distance: 95.3
click at [171, 74] on div at bounding box center [231, 79] width 122 height 29
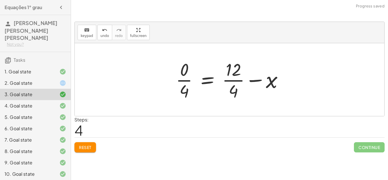
click at [83, 148] on span "Reset" at bounding box center [85, 147] width 12 height 5
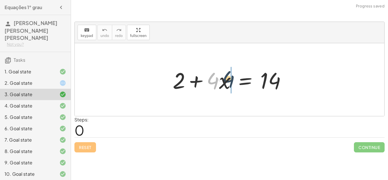
drag, startPoint x: 213, startPoint y: 79, endPoint x: 229, endPoint y: 78, distance: 15.7
click at [229, 78] on div at bounding box center [231, 79] width 123 height 29
click at [83, 150] on button "Reset" at bounding box center [85, 147] width 22 height 10
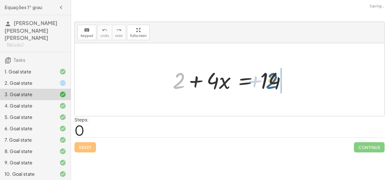
drag, startPoint x: 178, startPoint y: 87, endPoint x: 281, endPoint y: 86, distance: 103.1
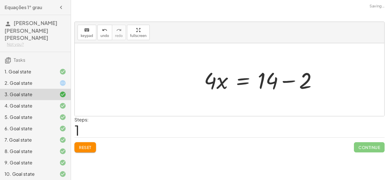
click at [281, 86] on div at bounding box center [262, 79] width 123 height 29
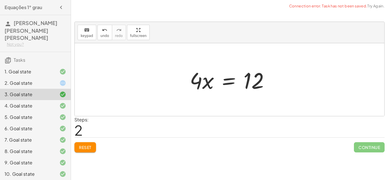
click at [84, 147] on span "Reset" at bounding box center [85, 147] width 12 height 5
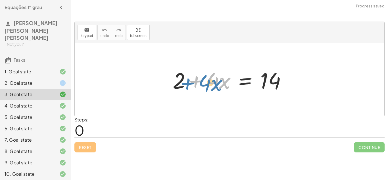
drag, startPoint x: 185, startPoint y: 85, endPoint x: 176, endPoint y: 86, distance: 9.2
click at [176, 86] on div at bounding box center [231, 79] width 123 height 29
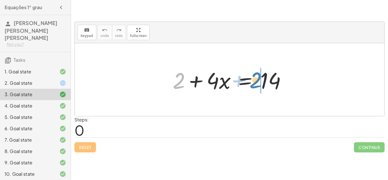
drag, startPoint x: 177, startPoint y: 84, endPoint x: 254, endPoint y: 83, distance: 76.7
click at [254, 83] on div at bounding box center [231, 79] width 123 height 29
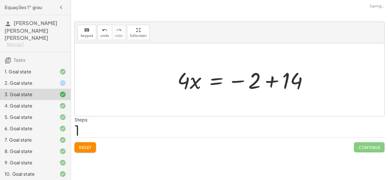
click at [284, 80] on div at bounding box center [244, 79] width 141 height 29
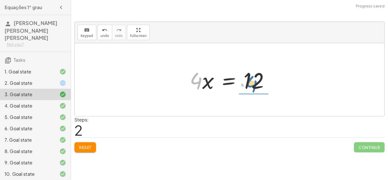
drag, startPoint x: 197, startPoint y: 83, endPoint x: 253, endPoint y: 85, distance: 56.2
click at [253, 85] on div at bounding box center [232, 79] width 90 height 29
click at [253, 85] on div at bounding box center [238, 80] width 79 height 44
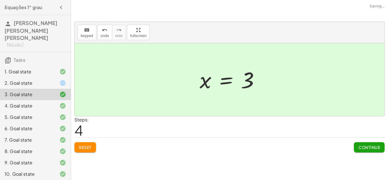
click at [91, 147] on span "Reset" at bounding box center [85, 147] width 12 height 5
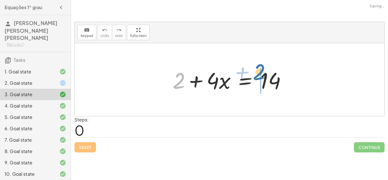
drag, startPoint x: 181, startPoint y: 87, endPoint x: 262, endPoint y: 82, distance: 81.6
click at [262, 82] on div at bounding box center [231, 79] width 123 height 29
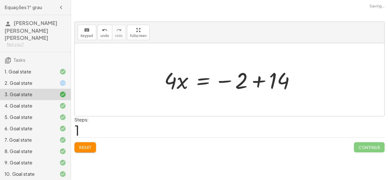
click at [279, 82] on div at bounding box center [231, 79] width 141 height 29
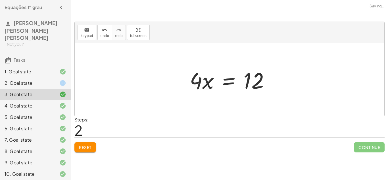
click at [90, 146] on span "Reset" at bounding box center [85, 147] width 12 height 5
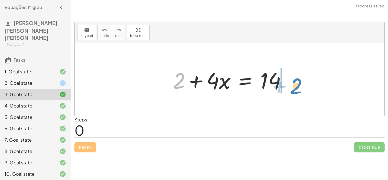
drag, startPoint x: 181, startPoint y: 81, endPoint x: 297, endPoint y: 85, distance: 115.9
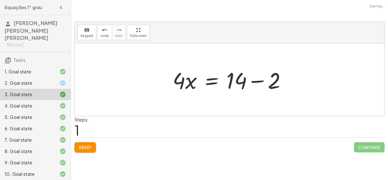
click at [262, 80] on div at bounding box center [231, 79] width 123 height 29
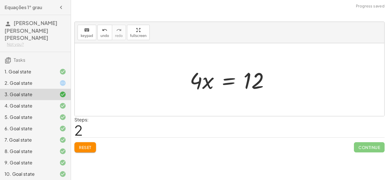
click at [88, 147] on span "Reset" at bounding box center [85, 147] width 12 height 5
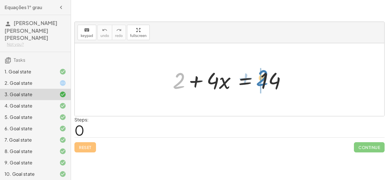
drag, startPoint x: 177, startPoint y: 86, endPoint x: 261, endPoint y: 83, distance: 83.2
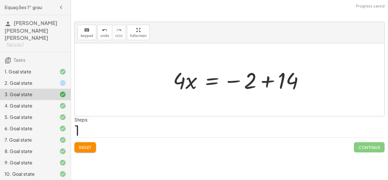
click at [288, 80] on div at bounding box center [240, 79] width 141 height 29
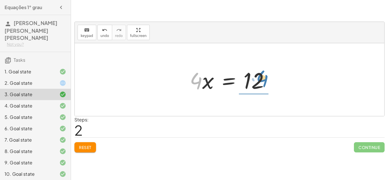
drag, startPoint x: 192, startPoint y: 79, endPoint x: 256, endPoint y: 77, distance: 63.9
click at [256, 77] on div at bounding box center [232, 79] width 90 height 29
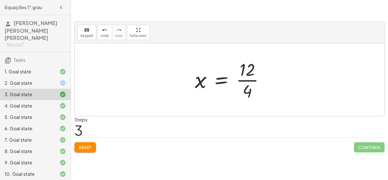
click at [255, 79] on div at bounding box center [231, 80] width 79 height 44
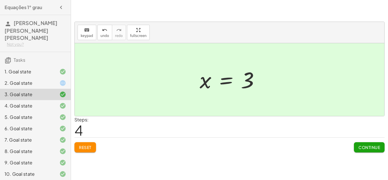
click at [17, 102] on div "4. Goal state" at bounding box center [28, 105] width 46 height 7
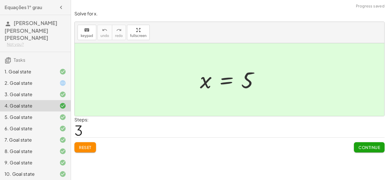
click at [87, 146] on span "Reset" at bounding box center [85, 147] width 12 height 5
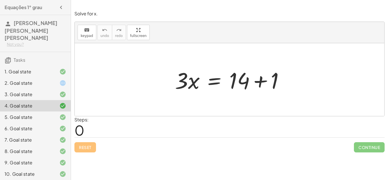
click at [255, 83] on div at bounding box center [231, 79] width 119 height 29
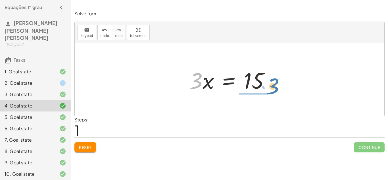
drag, startPoint x: 200, startPoint y: 78, endPoint x: 276, endPoint y: 84, distance: 76.6
click at [276, 84] on div "· 3 · x = + 14 + 1 · 3 · 3 · x = 15" at bounding box center [229, 80] width 97 height 32
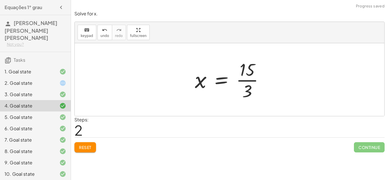
click at [261, 74] on div at bounding box center [231, 80] width 79 height 44
click at [252, 70] on div at bounding box center [231, 80] width 79 height 44
click at [250, 76] on div at bounding box center [231, 80] width 79 height 44
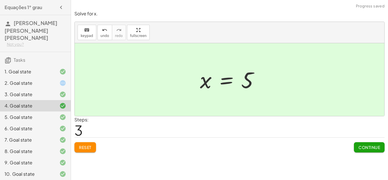
click at [366, 147] on span "Continue" at bounding box center [369, 147] width 22 height 5
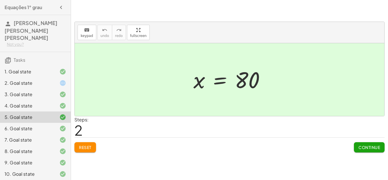
click at [27, 79] on div "2. Goal state" at bounding box center [28, 82] width 46 height 7
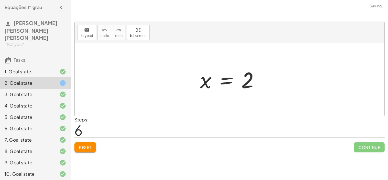
click at [79, 147] on span "Reset" at bounding box center [85, 147] width 12 height 5
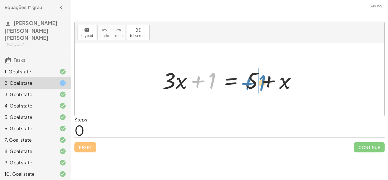
drag, startPoint x: 209, startPoint y: 79, endPoint x: 259, endPoint y: 82, distance: 50.0
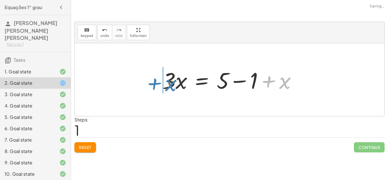
drag, startPoint x: 284, startPoint y: 81, endPoint x: 169, endPoint y: 83, distance: 114.4
click at [169, 83] on div at bounding box center [232, 79] width 144 height 29
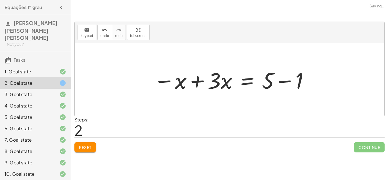
click at [269, 84] on div at bounding box center [231, 79] width 161 height 29
click at [278, 81] on div at bounding box center [231, 79] width 161 height 29
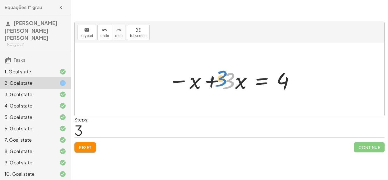
drag, startPoint x: 229, startPoint y: 83, endPoint x: 222, endPoint y: 81, distance: 6.7
click at [222, 81] on div at bounding box center [231, 79] width 133 height 29
click at [205, 85] on div at bounding box center [231, 79] width 133 height 29
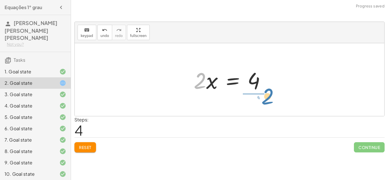
drag, startPoint x: 200, startPoint y: 85, endPoint x: 266, endPoint y: 99, distance: 67.5
click at [266, 99] on div "+ · 3 · x + 1 = + 5 + x · 3 · x = + 5 − 1 + x − x + · 3 · x = + 5 − 1 − x + · 3…" at bounding box center [229, 79] width 309 height 73
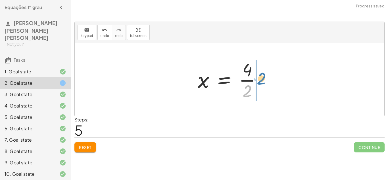
drag, startPoint x: 249, startPoint y: 90, endPoint x: 263, endPoint y: 77, distance: 18.9
click at [263, 77] on div at bounding box center [232, 80] width 74 height 44
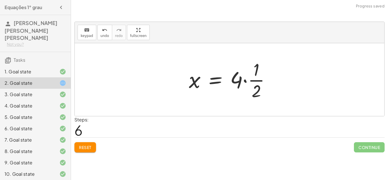
click at [253, 85] on div at bounding box center [231, 80] width 91 height 44
click at [243, 79] on div at bounding box center [231, 80] width 91 height 44
click at [243, 79] on div at bounding box center [223, 80] width 74 height 44
click at [243, 79] on div at bounding box center [220, 80] width 69 height 28
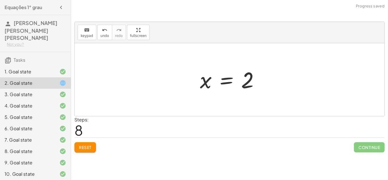
click at [82, 150] on button "Reset" at bounding box center [85, 147] width 22 height 10
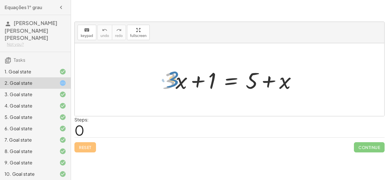
drag, startPoint x: 174, startPoint y: 82, endPoint x: 177, endPoint y: 80, distance: 3.6
click at [177, 80] on div at bounding box center [232, 79] width 144 height 29
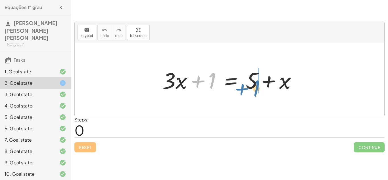
drag, startPoint x: 207, startPoint y: 81, endPoint x: 251, endPoint y: 89, distance: 44.4
click at [251, 89] on div at bounding box center [232, 79] width 144 height 29
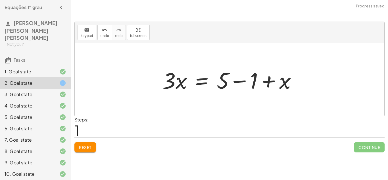
click at [236, 80] on div at bounding box center [232, 79] width 144 height 29
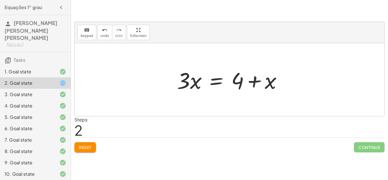
click at [81, 146] on span "Reset" at bounding box center [85, 147] width 12 height 5
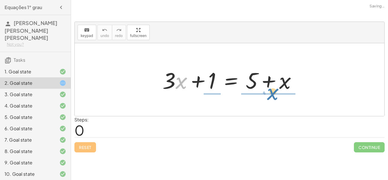
drag, startPoint x: 180, startPoint y: 84, endPoint x: 272, endPoint y: 95, distance: 92.6
click at [272, 95] on div "· x + · 3 + · 3 · x + 1 = + 5 + x" at bounding box center [229, 80] width 151 height 32
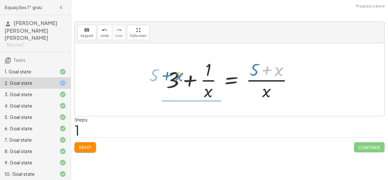
drag, startPoint x: 281, startPoint y: 68, endPoint x: 174, endPoint y: 77, distance: 107.4
click at [174, 77] on div at bounding box center [231, 80] width 137 height 44
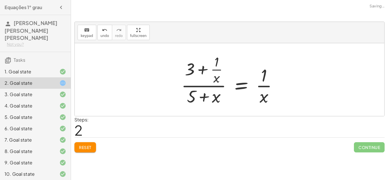
click at [256, 82] on div at bounding box center [231, 79] width 106 height 55
click at [191, 82] on div at bounding box center [231, 79] width 106 height 55
click at [186, 65] on div at bounding box center [231, 79] width 106 height 55
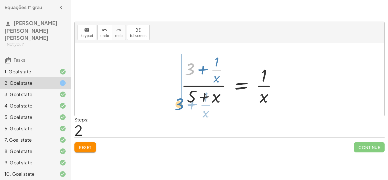
drag, startPoint x: 186, startPoint y: 65, endPoint x: 175, endPoint y: 95, distance: 31.6
click at [175, 95] on div "+ · 3 · x + 1 = + 5 + x + 3 + · 1 · x = · ( + 5 + x ) · x + 3 · ( + · 1 · x ) +…" at bounding box center [230, 80] width 114 height 58
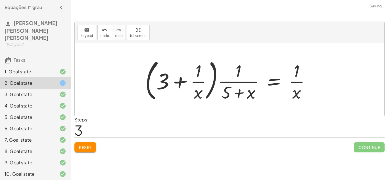
click at [169, 82] on div at bounding box center [229, 79] width 175 height 47
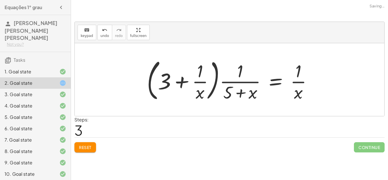
click at [169, 82] on div at bounding box center [231, 79] width 175 height 47
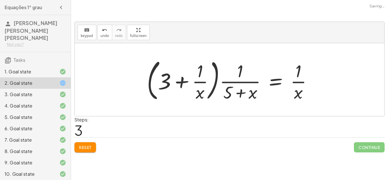
click at [169, 82] on div at bounding box center [231, 79] width 175 height 47
click at [216, 83] on div at bounding box center [231, 79] width 175 height 47
click at [235, 97] on div at bounding box center [231, 79] width 175 height 47
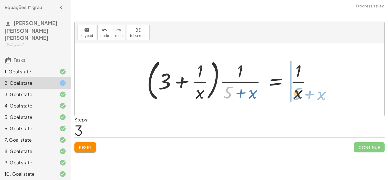
drag, startPoint x: 227, startPoint y: 91, endPoint x: 296, endPoint y: 92, distance: 69.6
click at [296, 92] on div at bounding box center [231, 79] width 175 height 47
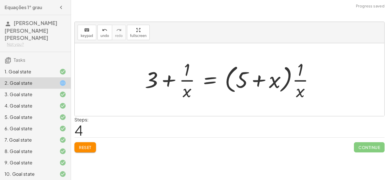
click at [236, 86] on div at bounding box center [231, 80] width 179 height 44
drag, startPoint x: 180, startPoint y: 84, endPoint x: 188, endPoint y: 89, distance: 9.8
click at [188, 89] on div at bounding box center [231, 80] width 179 height 44
click at [189, 89] on div at bounding box center [231, 80] width 179 height 44
drag, startPoint x: 189, startPoint y: 89, endPoint x: 307, endPoint y: 72, distance: 120.0
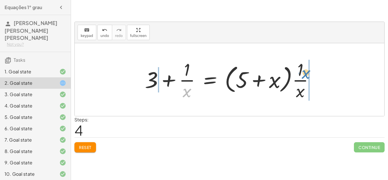
click at [307, 72] on div at bounding box center [231, 80] width 179 height 44
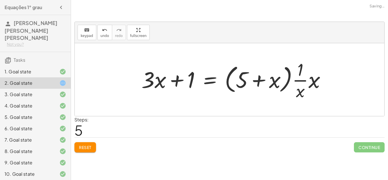
click at [159, 81] on div at bounding box center [236, 80] width 194 height 44
click at [306, 74] on div at bounding box center [236, 80] width 194 height 44
click at [272, 83] on div at bounding box center [236, 80] width 194 height 44
click at [305, 85] on div at bounding box center [236, 80] width 194 height 44
click at [190, 81] on div at bounding box center [236, 80] width 194 height 44
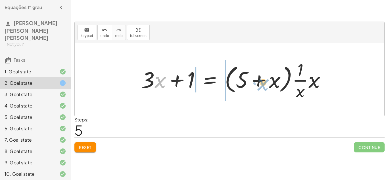
drag, startPoint x: 158, startPoint y: 84, endPoint x: 262, endPoint y: 86, distance: 104.2
click at [262, 86] on div at bounding box center [236, 80] width 194 height 44
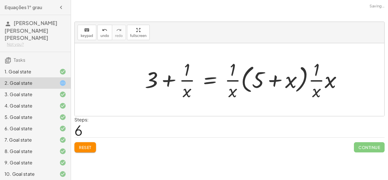
click at [161, 87] on div at bounding box center [245, 80] width 207 height 44
click at [186, 83] on div at bounding box center [245, 80] width 207 height 44
drag, startPoint x: 256, startPoint y: 81, endPoint x: 248, endPoint y: 82, distance: 7.3
click at [248, 82] on div at bounding box center [245, 80] width 207 height 44
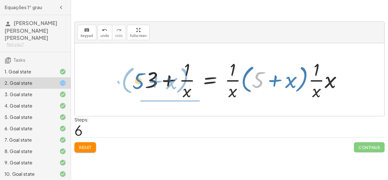
drag, startPoint x: 255, startPoint y: 78, endPoint x: 134, endPoint y: 79, distance: 120.9
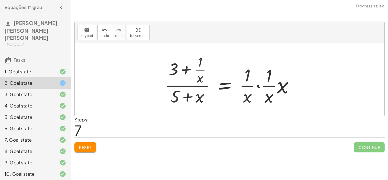
click at [256, 85] on div at bounding box center [231, 79] width 139 height 55
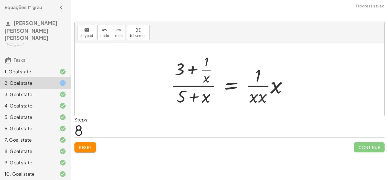
click at [257, 88] on div at bounding box center [231, 79] width 127 height 55
drag, startPoint x: 202, startPoint y: 79, endPoint x: 292, endPoint y: 78, distance: 90.3
click at [292, 78] on div at bounding box center [231, 79] width 127 height 55
drag, startPoint x: 178, startPoint y: 69, endPoint x: 179, endPoint y: 96, distance: 27.6
click at [179, 96] on div at bounding box center [231, 79] width 127 height 55
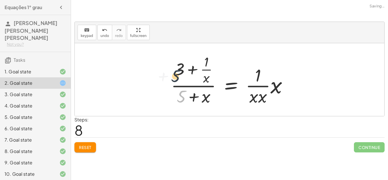
drag, startPoint x: 180, startPoint y: 97, endPoint x: 160, endPoint y: 66, distance: 36.5
drag, startPoint x: 196, startPoint y: 97, endPoint x: 123, endPoint y: 70, distance: 77.8
click at [123, 70] on div "+ · 3 · x + 1 = + 5 + x + 3 + · 1 · x = · ( + 5 + x ) · x · ( + 3 + · 1 · x ) ·…" at bounding box center [229, 79] width 309 height 73
drag, startPoint x: 180, startPoint y: 87, endPoint x: 91, endPoint y: 67, distance: 91.9
click at [91, 67] on div "+ · 3 · x + 1 = + 5 + x + 3 + · 1 · x = · ( + 5 + x ) · x · ( + 3 + · 1 · x ) ·…" at bounding box center [229, 79] width 309 height 73
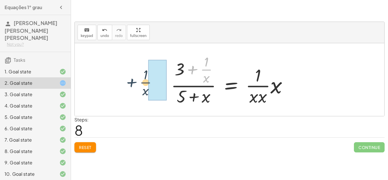
drag, startPoint x: 188, startPoint y: 68, endPoint x: 134, endPoint y: 86, distance: 56.9
click at [134, 86] on div "+ · 3 · x + 1 = + 5 + x + 3 + · 1 · x = · ( + 5 + x ) · x · ( + 3 + · 1 · x ) ·…" at bounding box center [229, 79] width 309 height 73
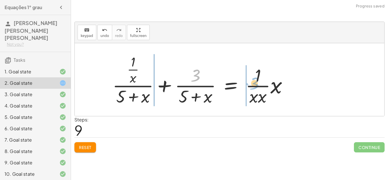
drag, startPoint x: 195, startPoint y: 72, endPoint x: 255, endPoint y: 79, distance: 60.0
click at [255, 79] on div at bounding box center [202, 79] width 185 height 55
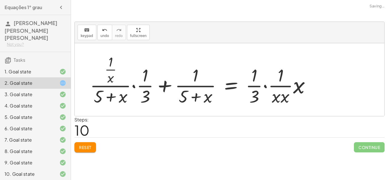
click at [255, 79] on div at bounding box center [202, 79] width 230 height 55
drag, startPoint x: 251, startPoint y: 81, endPoint x: 253, endPoint y: 86, distance: 5.2
click at [253, 86] on div at bounding box center [202, 79] width 230 height 55
click at [252, 93] on div at bounding box center [202, 79] width 230 height 55
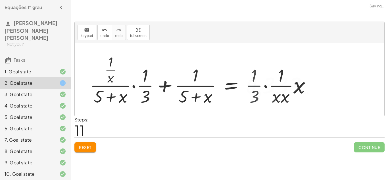
click at [252, 93] on div at bounding box center [225, 79] width 276 height 55
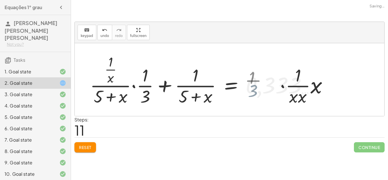
click at [252, 93] on div at bounding box center [225, 79] width 276 height 55
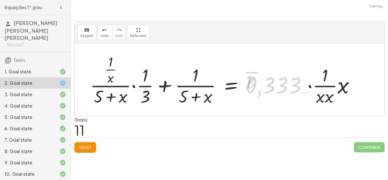
click at [252, 93] on div at bounding box center [225, 79] width 276 height 55
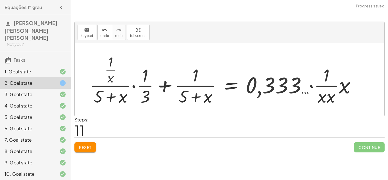
click at [253, 95] on div at bounding box center [225, 79] width 276 height 55
click at [102, 108] on div "+ · 3 · x + 1 = + 5 + x + 3 + · 1 · x = · ( + 5 + x ) · x · ( + 3 + · 1 · x ) ·…" at bounding box center [222, 80] width 283 height 58
drag, startPoint x: 94, startPoint y: 96, endPoint x: 85, endPoint y: 81, distance: 17.7
click at [85, 81] on div "+ · 3 · x + 1 = + 5 + x + 3 + · 1 · x = · ( + 5 + x ) · x · ( + 3 + · 1 · x ) ·…" at bounding box center [222, 80] width 283 height 58
drag, startPoint x: 107, startPoint y: 62, endPoint x: 130, endPoint y: 84, distance: 31.9
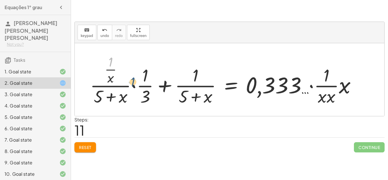
click at [130, 84] on div at bounding box center [225, 79] width 276 height 55
drag, startPoint x: 109, startPoint y: 63, endPoint x: 157, endPoint y: 105, distance: 63.8
click at [157, 105] on div at bounding box center [225, 79] width 276 height 55
drag, startPoint x: 144, startPoint y: 98, endPoint x: 97, endPoint y: 97, distance: 46.8
click at [97, 97] on div at bounding box center [225, 79] width 276 height 55
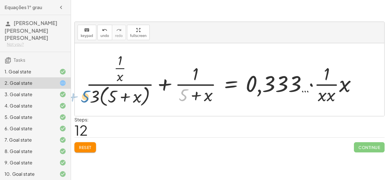
drag, startPoint x: 186, startPoint y: 92, endPoint x: 88, endPoint y: 93, distance: 97.4
click at [88, 93] on div at bounding box center [223, 79] width 280 height 57
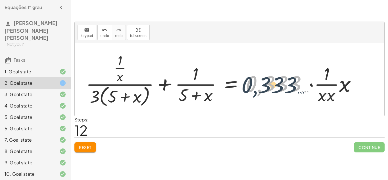
drag, startPoint x: 269, startPoint y: 83, endPoint x: 264, endPoint y: 84, distance: 5.2
click at [264, 84] on div at bounding box center [223, 79] width 280 height 57
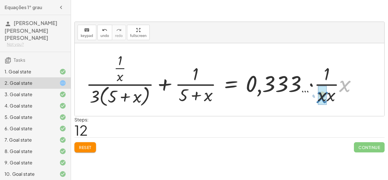
drag, startPoint x: 345, startPoint y: 90, endPoint x: 321, endPoint y: 101, distance: 26.3
drag, startPoint x: 321, startPoint y: 97, endPoint x: 324, endPoint y: 98, distance: 3.1
click at [324, 98] on div at bounding box center [213, 79] width 260 height 57
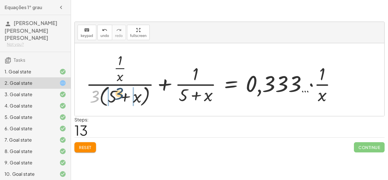
drag, startPoint x: 94, startPoint y: 97, endPoint x: 119, endPoint y: 95, distance: 25.1
click at [119, 95] on div at bounding box center [213, 79] width 260 height 57
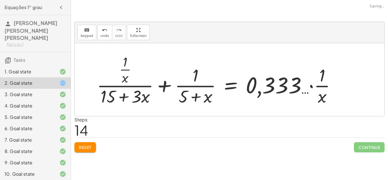
click at [112, 96] on div at bounding box center [218, 79] width 249 height 55
drag, startPoint x: 112, startPoint y: 96, endPoint x: 139, endPoint y: 100, distance: 26.9
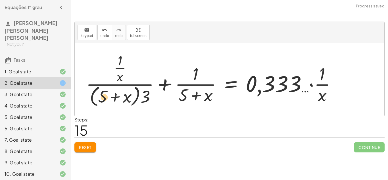
drag, startPoint x: 129, startPoint y: 96, endPoint x: 111, endPoint y: 96, distance: 17.9
click at [111, 96] on div at bounding box center [213, 79] width 260 height 57
drag, startPoint x: 103, startPoint y: 94, endPoint x: 147, endPoint y: 94, distance: 44.3
click at [147, 94] on div at bounding box center [213, 79] width 260 height 57
click at [135, 95] on div at bounding box center [213, 79] width 260 height 57
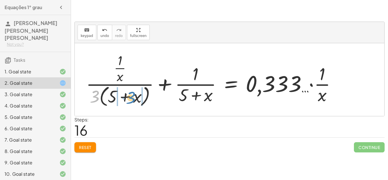
drag, startPoint x: 96, startPoint y: 100, endPoint x: 130, endPoint y: 100, distance: 34.4
click at [130, 100] on div at bounding box center [213, 79] width 260 height 57
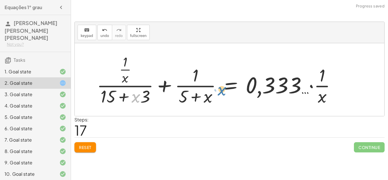
drag, startPoint x: 136, startPoint y: 99, endPoint x: 221, endPoint y: 93, distance: 85.4
click at [221, 93] on div at bounding box center [218, 79] width 249 height 55
drag, startPoint x: 138, startPoint y: 97, endPoint x: 327, endPoint y: 100, distance: 189.7
click at [327, 100] on div at bounding box center [218, 79] width 249 height 55
click at [100, 81] on div at bounding box center [218, 79] width 249 height 55
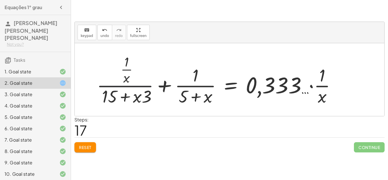
click at [100, 81] on div at bounding box center [218, 79] width 249 height 55
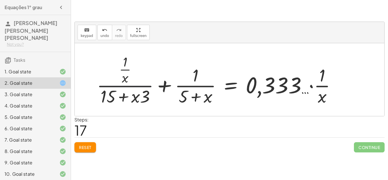
click at [100, 81] on div at bounding box center [218, 79] width 249 height 55
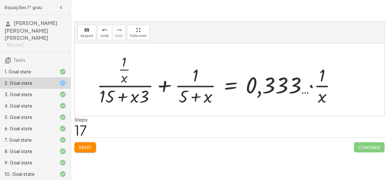
click at [100, 81] on div at bounding box center [218, 79] width 249 height 55
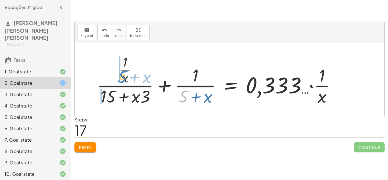
drag, startPoint x: 185, startPoint y: 87, endPoint x: 124, endPoint y: 67, distance: 64.0
click at [124, 67] on div at bounding box center [218, 79] width 249 height 55
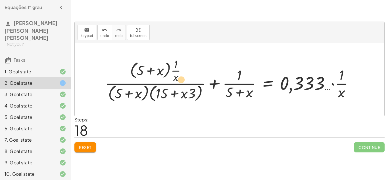
drag, startPoint x: 248, startPoint y: 94, endPoint x: 181, endPoint y: 81, distance: 67.9
click at [181, 81] on div at bounding box center [231, 79] width 259 height 47
drag, startPoint x: 229, startPoint y: 92, endPoint x: 174, endPoint y: 77, distance: 57.5
click at [174, 77] on div at bounding box center [231, 79] width 259 height 47
drag, startPoint x: 228, startPoint y: 91, endPoint x: 189, endPoint y: 72, distance: 43.0
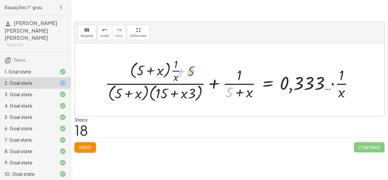
click at [189, 72] on div at bounding box center [231, 79] width 259 height 47
click at [239, 86] on div at bounding box center [231, 79] width 259 height 47
drag, startPoint x: 233, startPoint y: 88, endPoint x: 349, endPoint y: 87, distance: 116.1
click at [349, 87] on div at bounding box center [231, 79] width 259 height 47
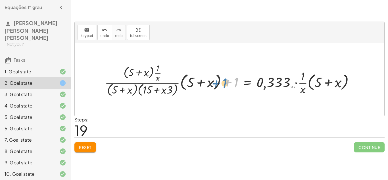
drag, startPoint x: 233, startPoint y: 84, endPoint x: 231, endPoint y: 88, distance: 4.7
click at [231, 88] on div at bounding box center [231, 80] width 259 height 36
click at [323, 105] on div at bounding box center [229, 79] width 309 height 73
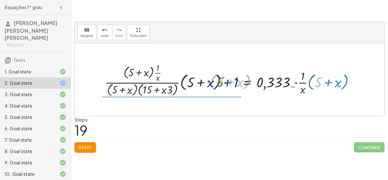
drag, startPoint x: 318, startPoint y: 83, endPoint x: 218, endPoint y: 83, distance: 99.4
click at [218, 83] on div at bounding box center [231, 80] width 259 height 36
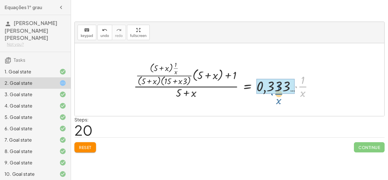
drag, startPoint x: 300, startPoint y: 84, endPoint x: 276, endPoint y: 92, distance: 25.0
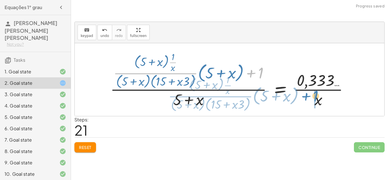
drag, startPoint x: 251, startPoint y: 75, endPoint x: 307, endPoint y: 98, distance: 59.8
click at [307, 98] on div at bounding box center [231, 79] width 248 height 59
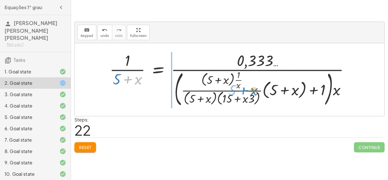
drag, startPoint x: 122, startPoint y: 78, endPoint x: 238, endPoint y: 89, distance: 116.6
click at [238, 89] on div at bounding box center [232, 79] width 250 height 59
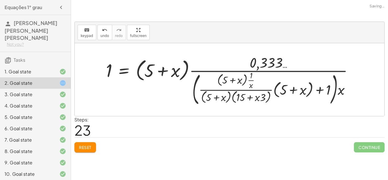
click at [161, 68] on div at bounding box center [231, 80] width 257 height 54
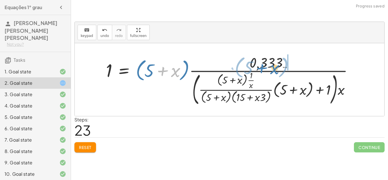
drag, startPoint x: 175, startPoint y: 72, endPoint x: 276, endPoint y: 69, distance: 100.3
click at [276, 69] on div at bounding box center [231, 80] width 257 height 54
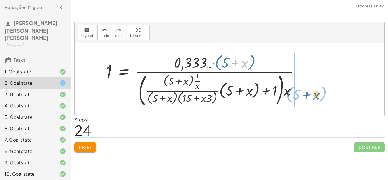
drag, startPoint x: 234, startPoint y: 62, endPoint x: 305, endPoint y: 94, distance: 78.0
click at [305, 94] on div at bounding box center [204, 79] width 203 height 56
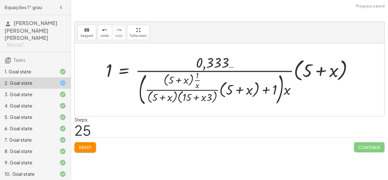
click at [224, 63] on div at bounding box center [231, 80] width 257 height 54
click at [202, 92] on div at bounding box center [231, 80] width 257 height 54
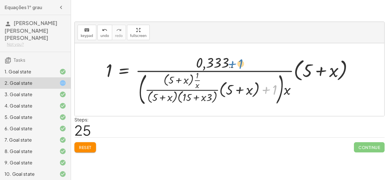
drag, startPoint x: 276, startPoint y: 91, endPoint x: 238, endPoint y: 66, distance: 45.2
click at [238, 66] on div at bounding box center [231, 80] width 257 height 54
drag, startPoint x: 309, startPoint y: 68, endPoint x: 225, endPoint y: 66, distance: 84.0
click at [225, 66] on div at bounding box center [231, 80] width 257 height 54
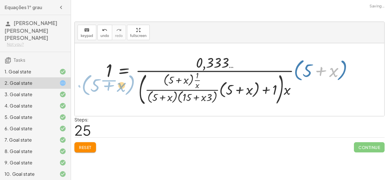
drag, startPoint x: 317, startPoint y: 72, endPoint x: 104, endPoint y: 87, distance: 212.9
click at [104, 87] on div at bounding box center [231, 80] width 257 height 54
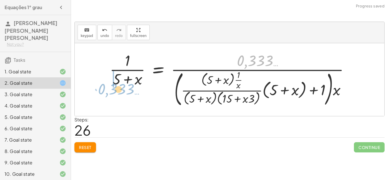
drag, startPoint x: 254, startPoint y: 60, endPoint x: 117, endPoint y: 87, distance: 139.5
click at [117, 87] on div at bounding box center [232, 79] width 250 height 59
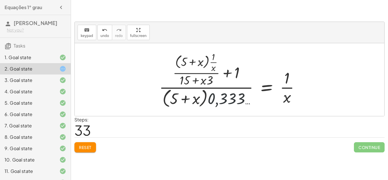
drag, startPoint x: 218, startPoint y: 108, endPoint x: 230, endPoint y: 103, distance: 13.3
click at [230, 103] on div at bounding box center [231, 79] width 151 height 59
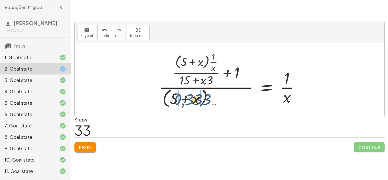
drag, startPoint x: 230, startPoint y: 103, endPoint x: 196, endPoint y: 104, distance: 34.4
click at [196, 104] on div at bounding box center [231, 79] width 151 height 59
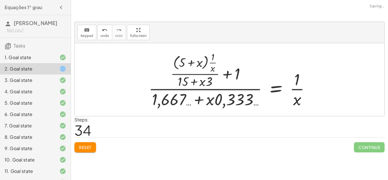
click at [179, 101] on div at bounding box center [232, 79] width 172 height 59
drag, startPoint x: 209, startPoint y: 101, endPoint x: 211, endPoint y: 81, distance: 20.0
click at [211, 81] on div at bounding box center [232, 79] width 172 height 59
drag, startPoint x: 217, startPoint y: 99, endPoint x: 297, endPoint y: 102, distance: 80.1
click at [297, 102] on div at bounding box center [232, 79] width 172 height 59
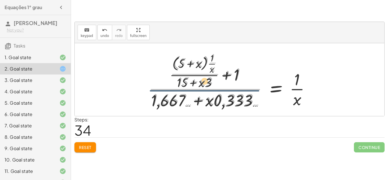
drag, startPoint x: 215, startPoint y: 96, endPoint x: 215, endPoint y: 107, distance: 11.6
click at [215, 107] on div at bounding box center [232, 79] width 172 height 59
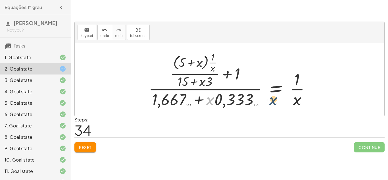
drag, startPoint x: 301, startPoint y: 99, endPoint x: 298, endPoint y: 96, distance: 4.7
click at [298, 96] on div at bounding box center [232, 79] width 172 height 59
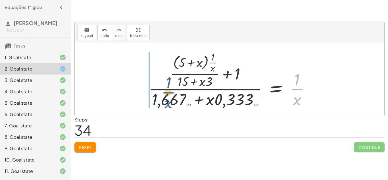
drag, startPoint x: 169, startPoint y: 91, endPoint x: 166, endPoint y: 89, distance: 3.6
click at [166, 89] on div at bounding box center [232, 79] width 172 height 59
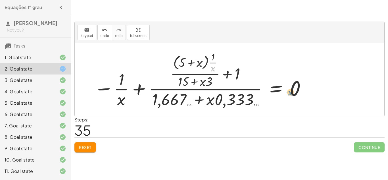
drag, startPoint x: 211, startPoint y: 70, endPoint x: 288, endPoint y: 93, distance: 80.0
click at [288, 93] on div at bounding box center [200, 79] width 218 height 59
drag, startPoint x: 189, startPoint y: 101, endPoint x: 363, endPoint y: 97, distance: 174.4
click at [363, 97] on div "+ · 3 · x + 1 = + 5 + x + 3 + · 1 · x = · ( + 5 + x ) · x · ( + 3 + · 1 · x ) ·…" at bounding box center [229, 79] width 309 height 73
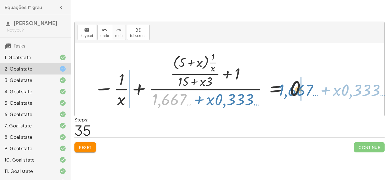
drag, startPoint x: 169, startPoint y: 97, endPoint x: 295, endPoint y: 88, distance: 126.7
click at [295, 88] on div at bounding box center [200, 79] width 218 height 59
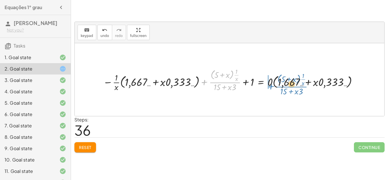
drag, startPoint x: 223, startPoint y: 83, endPoint x: 290, endPoint y: 87, distance: 67.1
click at [290, 87] on div at bounding box center [231, 79] width 263 height 26
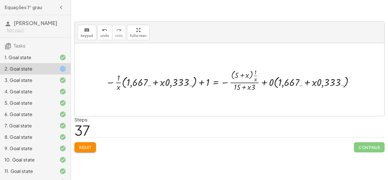
click at [131, 83] on div at bounding box center [231, 79] width 257 height 25
drag, startPoint x: 130, startPoint y: 85, endPoint x: 186, endPoint y: 84, distance: 56.5
click at [186, 84] on div at bounding box center [231, 79] width 257 height 25
drag, startPoint x: 156, startPoint y: 82, endPoint x: 194, endPoint y: 83, distance: 37.8
click at [194, 83] on div at bounding box center [231, 79] width 257 height 25
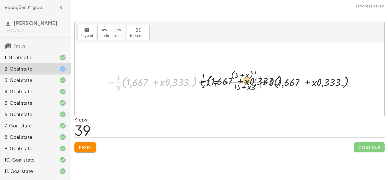
drag, startPoint x: 111, startPoint y: 84, endPoint x: 211, endPoint y: 85, distance: 99.9
click at [211, 85] on div at bounding box center [231, 79] width 257 height 25
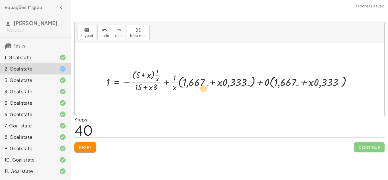
drag, startPoint x: 148, startPoint y: 74, endPoint x: 202, endPoint y: 87, distance: 55.5
click at [202, 87] on div at bounding box center [232, 80] width 256 height 26
drag, startPoint x: 142, startPoint y: 75, endPoint x: 220, endPoint y: 84, distance: 78.9
click at [220, 84] on div at bounding box center [232, 80] width 256 height 26
drag, startPoint x: 133, startPoint y: 77, endPoint x: 188, endPoint y: 87, distance: 55.4
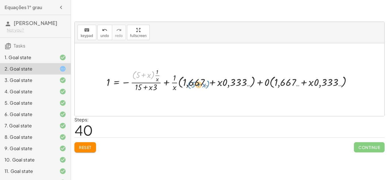
click at [188, 87] on div at bounding box center [232, 80] width 256 height 26
drag, startPoint x: 150, startPoint y: 75, endPoint x: 278, endPoint y: 85, distance: 128.7
click at [278, 85] on div at bounding box center [232, 80] width 256 height 26
drag, startPoint x: 106, startPoint y: 82, endPoint x: 169, endPoint y: 88, distance: 63.1
click at [169, 88] on div at bounding box center [232, 80] width 256 height 26
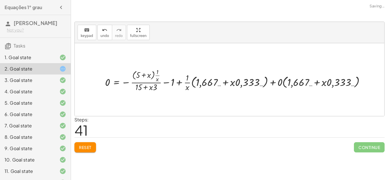
click at [170, 83] on div at bounding box center [237, 80] width 270 height 26
click at [170, 84] on div at bounding box center [237, 80] width 270 height 26
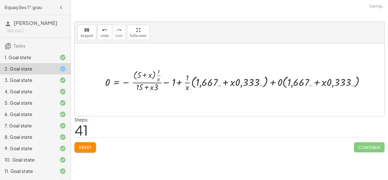
click at [170, 84] on div at bounding box center [237, 80] width 270 height 26
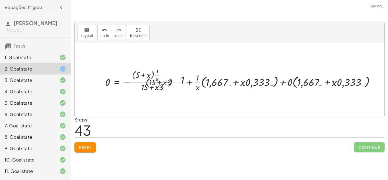
click at [170, 84] on div at bounding box center [249, 80] width 295 height 26
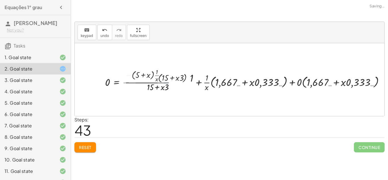
click at [170, 84] on div at bounding box center [249, 80] width 295 height 26
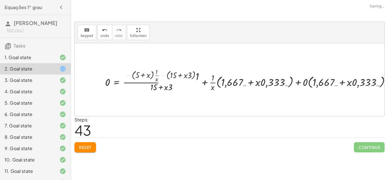
click at [170, 84] on div at bounding box center [249, 80] width 295 height 26
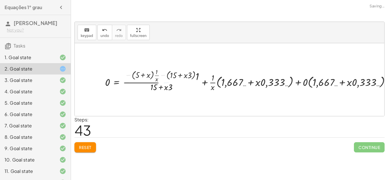
click at [170, 84] on div at bounding box center [249, 80] width 295 height 26
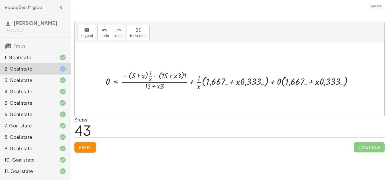
click at [158, 85] on div at bounding box center [232, 79] width 258 height 23
click at [158, 82] on div at bounding box center [232, 79] width 258 height 23
click at [270, 80] on div at bounding box center [232, 79] width 258 height 23
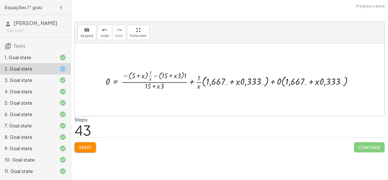
click at [270, 80] on div at bounding box center [232, 79] width 258 height 23
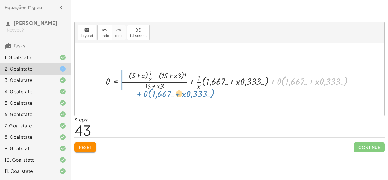
drag, startPoint x: 270, startPoint y: 81, endPoint x: 126, endPoint y: 79, distance: 144.5
click at [126, 79] on div at bounding box center [232, 79] width 258 height 23
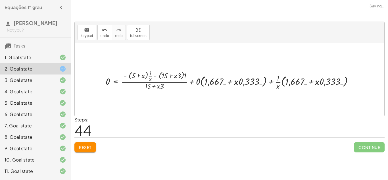
click at [158, 78] on div at bounding box center [232, 79] width 258 height 23
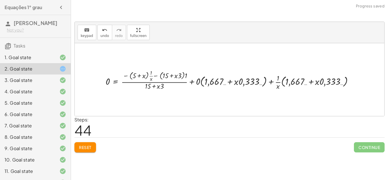
click at [158, 78] on div at bounding box center [232, 79] width 258 height 23
drag, startPoint x: 305, startPoint y: 82, endPoint x: 164, endPoint y: 95, distance: 141.9
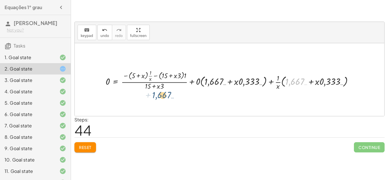
click at [164, 95] on div "+ · 3 · x + 1 = + 5 + x + 3 + · 1 · x = · ( + 5 + x ) · x · ( + 3 + · 1 · x ) ·…" at bounding box center [229, 79] width 309 height 73
drag, startPoint x: 335, startPoint y: 80, endPoint x: 189, endPoint y: 74, distance: 146.9
click at [189, 74] on div at bounding box center [232, 79] width 258 height 23
drag, startPoint x: 216, startPoint y: 83, endPoint x: 168, endPoint y: 85, distance: 48.6
click at [168, 85] on div at bounding box center [232, 79] width 258 height 23
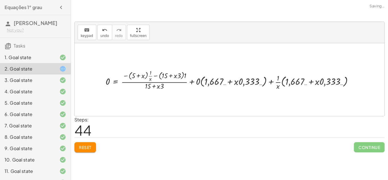
click at [156, 89] on div at bounding box center [232, 79] width 258 height 23
click at [157, 88] on div at bounding box center [232, 79] width 258 height 23
drag, startPoint x: 158, startPoint y: 88, endPoint x: 161, endPoint y: 89, distance: 3.6
click at [161, 89] on div at bounding box center [232, 79] width 258 height 23
drag, startPoint x: 158, startPoint y: 86, endPoint x: 322, endPoint y: 88, distance: 164.1
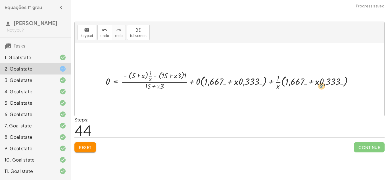
click at [322, 88] on div at bounding box center [232, 79] width 258 height 23
drag, startPoint x: 158, startPoint y: 88, endPoint x: 107, endPoint y: 84, distance: 51.6
click at [107, 84] on div at bounding box center [232, 79] width 258 height 23
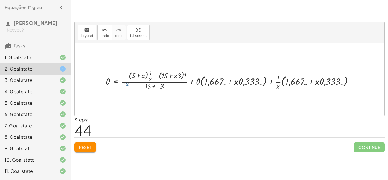
click at [107, 84] on div at bounding box center [232, 79] width 258 height 23
drag, startPoint x: 137, startPoint y: 78, endPoint x: 150, endPoint y: 79, distance: 12.6
click at [150, 79] on div at bounding box center [232, 79] width 258 height 23
drag, startPoint x: 128, startPoint y: 74, endPoint x: 136, endPoint y: 79, distance: 9.6
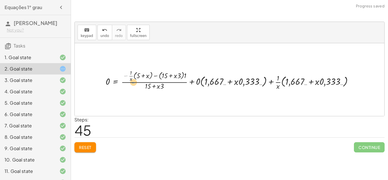
click at [136, 79] on div at bounding box center [232, 79] width 258 height 23
drag, startPoint x: 130, startPoint y: 76, endPoint x: 139, endPoint y: 77, distance: 8.4
click at [139, 77] on div at bounding box center [232, 79] width 258 height 23
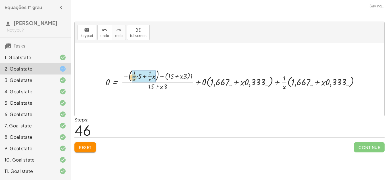
drag, startPoint x: 127, startPoint y: 76, endPoint x: 134, endPoint y: 77, distance: 7.5
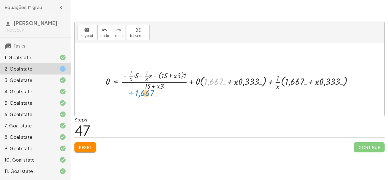
drag, startPoint x: 210, startPoint y: 84, endPoint x: 141, endPoint y: 96, distance: 70.0
click at [141, 96] on div "+ · 3 · x + 1 = + 5 + x + 3 + · 1 · x = · ( + 5 + x ) · x · ( + 3 + · 1 · x ) ·…" at bounding box center [229, 79] width 309 height 73
drag, startPoint x: 238, startPoint y: 82, endPoint x: 166, endPoint y: 86, distance: 73.1
click at [166, 86] on div at bounding box center [232, 79] width 258 height 23
drag, startPoint x: 245, startPoint y: 82, endPoint x: 150, endPoint y: 83, distance: 95.4
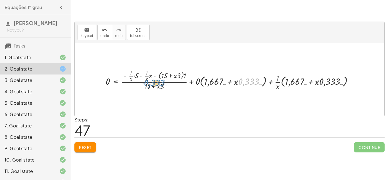
click at [150, 83] on div at bounding box center [232, 79] width 258 height 23
drag, startPoint x: 143, startPoint y: 80, endPoint x: 205, endPoint y: 79, distance: 62.5
click at [205, 79] on div at bounding box center [232, 79] width 258 height 23
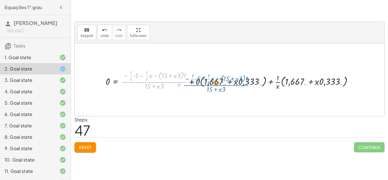
drag, startPoint x: 154, startPoint y: 83, endPoint x: 220, endPoint y: 85, distance: 66.2
click at [220, 85] on div at bounding box center [232, 79] width 258 height 23
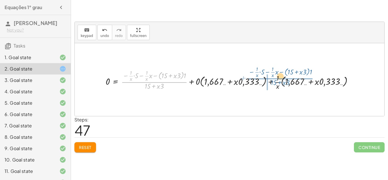
drag, startPoint x: 179, startPoint y: 84, endPoint x: 303, endPoint y: 82, distance: 124.6
click at [303, 82] on div at bounding box center [232, 79] width 258 height 23
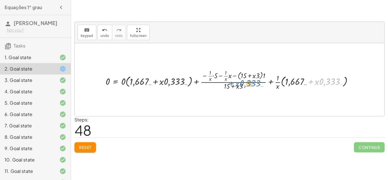
drag, startPoint x: 313, startPoint y: 83, endPoint x: 232, endPoint y: 85, distance: 80.9
click at [232, 85] on div at bounding box center [232, 79] width 258 height 23
drag, startPoint x: 336, startPoint y: 76, endPoint x: 298, endPoint y: 80, distance: 38.2
click at [298, 80] on div at bounding box center [232, 79] width 258 height 23
drag, startPoint x: 333, startPoint y: 86, endPoint x: 210, endPoint y: 83, distance: 123.0
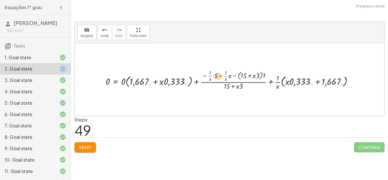
click at [210, 83] on div at bounding box center [232, 79] width 258 height 23
drag, startPoint x: 175, startPoint y: 80, endPoint x: 180, endPoint y: 81, distance: 5.9
click at [180, 81] on div at bounding box center [232, 79] width 258 height 23
drag, startPoint x: 232, startPoint y: 78, endPoint x: 121, endPoint y: 91, distance: 111.4
click at [121, 91] on div "+ · 3 · x + 1 = + 5 + x + 3 + · 1 · x = · ( + 5 + x ) · x · ( + 3 + · 1 · x ) ·…" at bounding box center [229, 80] width 265 height 26
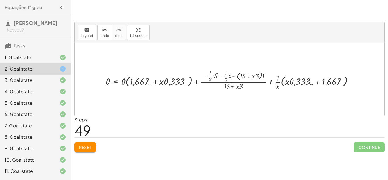
click at [121, 91] on div "+ · 3 · x + 1 = + 5 + x + 3 + · 1 · x = · ( + 5 + x ) · x · ( + 3 + · 1 · x ) ·…" at bounding box center [229, 80] width 265 height 26
drag, startPoint x: 304, startPoint y: 83, endPoint x: 178, endPoint y: 87, distance: 126.7
click at [178, 87] on div at bounding box center [232, 79] width 258 height 23
drag, startPoint x: 176, startPoint y: 83, endPoint x: 222, endPoint y: 79, distance: 45.6
click at [222, 79] on div at bounding box center [232, 79] width 258 height 23
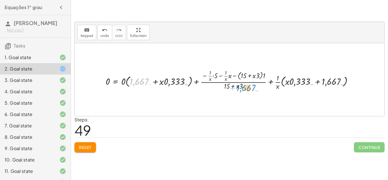
drag, startPoint x: 134, startPoint y: 84, endPoint x: 267, endPoint y: 65, distance: 134.7
click at [132, 78] on div at bounding box center [232, 79] width 258 height 23
drag, startPoint x: 134, startPoint y: 78, endPoint x: 171, endPoint y: 71, distance: 38.1
click at [171, 71] on div at bounding box center [232, 79] width 258 height 23
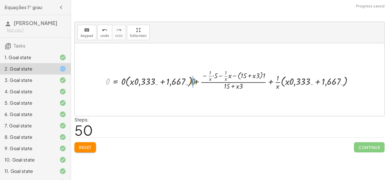
drag, startPoint x: 108, startPoint y: 80, endPoint x: 196, endPoint y: 81, distance: 88.0
click at [196, 81] on div at bounding box center [232, 79] width 258 height 23
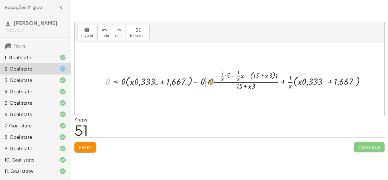
drag, startPoint x: 108, startPoint y: 82, endPoint x: 208, endPoint y: 83, distance: 99.9
drag, startPoint x: 107, startPoint y: 81, endPoint x: 207, endPoint y: 83, distance: 99.9
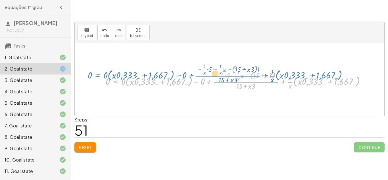
drag, startPoint x: 120, startPoint y: 81, endPoint x: 104, endPoint y: 80, distance: 15.6
click at [104, 80] on div at bounding box center [238, 79] width 270 height 23
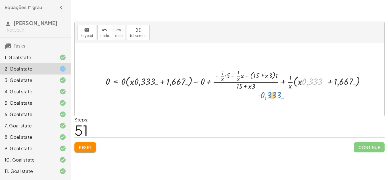
drag, startPoint x: 303, startPoint y: 78, endPoint x: 261, endPoint y: 91, distance: 43.7
click at [261, 91] on div "+ · 3 · x + 1 = + 5 + x + 3 + · 1 · x = · ( + 5 + x ) · x · ( + 3 + · 1 · x ) ·…" at bounding box center [235, 80] width 277 height 26
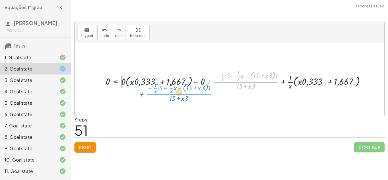
drag, startPoint x: 245, startPoint y: 81, endPoint x: 178, endPoint y: 93, distance: 68.1
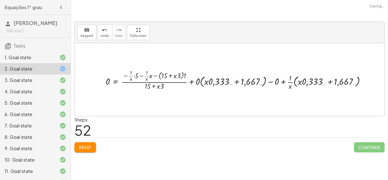
click at [194, 68] on div at bounding box center [238, 79] width 270 height 23
click at [194, 68] on div at bounding box center [237, 79] width 268 height 23
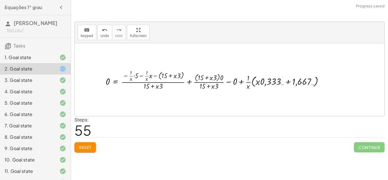
click at [210, 81] on div at bounding box center [217, 79] width 228 height 23
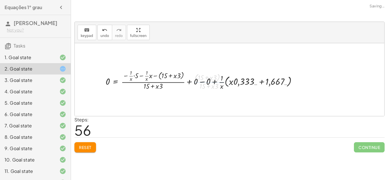
click at [206, 82] on div at bounding box center [203, 79] width 201 height 23
click at [208, 82] on div at bounding box center [191, 79] width 176 height 23
click at [207, 82] on div at bounding box center [191, 79] width 176 height 23
click at [193, 81] on div at bounding box center [223, 80] width 250 height 32
click at [189, 82] on div at bounding box center [223, 80] width 250 height 32
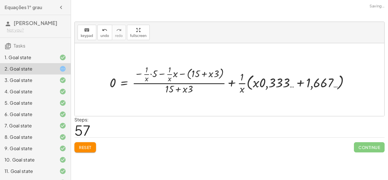
click at [229, 84] on div at bounding box center [232, 80] width 250 height 32
click at [230, 84] on div at bounding box center [232, 80] width 250 height 32
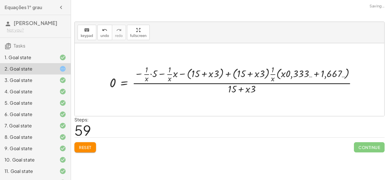
click at [244, 84] on div at bounding box center [235, 80] width 257 height 32
click at [245, 83] on div at bounding box center [235, 80] width 257 height 32
drag, startPoint x: 248, startPoint y: 88, endPoint x: 206, endPoint y: 61, distance: 51.0
click at [206, 61] on div "+ · 3 · x + 1 = + 5 + x + 3 + · 1 · x = · ( + 5 + x ) · x · ( + 3 + · 1 · x ) ·…" at bounding box center [229, 79] width 309 height 73
drag, startPoint x: 235, startPoint y: 91, endPoint x: 257, endPoint y: 90, distance: 22.7
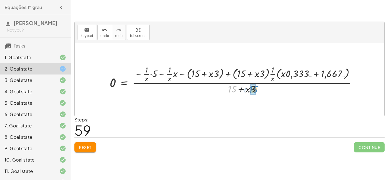
click at [257, 90] on div at bounding box center [235, 80] width 257 height 32
click at [240, 88] on div at bounding box center [235, 79] width 257 height 33
drag, startPoint x: 248, startPoint y: 89, endPoint x: 232, endPoint y: 89, distance: 15.9
click at [232, 89] on div at bounding box center [235, 79] width 257 height 33
click at [239, 90] on div at bounding box center [235, 79] width 257 height 33
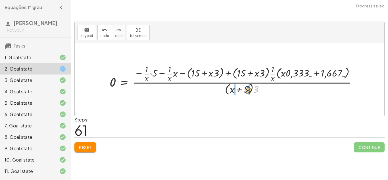
drag, startPoint x: 255, startPoint y: 90, endPoint x: 245, endPoint y: 93, distance: 10.5
click at [245, 93] on div at bounding box center [235, 79] width 257 height 33
click at [244, 91] on div at bounding box center [235, 80] width 257 height 32
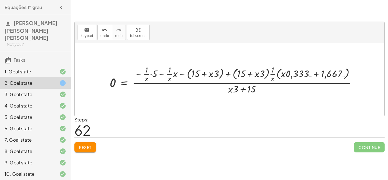
click at [217, 74] on div at bounding box center [235, 80] width 257 height 32
click at [202, 74] on div at bounding box center [235, 80] width 257 height 32
click at [203, 74] on div at bounding box center [235, 80] width 257 height 32
drag, startPoint x: 203, startPoint y: 74, endPoint x: 229, endPoint y: 72, distance: 26.0
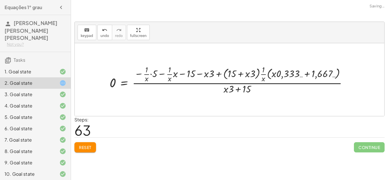
click at [224, 74] on div at bounding box center [231, 80] width 248 height 32
drag, startPoint x: 204, startPoint y: 75, endPoint x: 210, endPoint y: 75, distance: 6.0
click at [210, 75] on div at bounding box center [231, 80] width 248 height 32
drag, startPoint x: 157, startPoint y: 67, endPoint x: 204, endPoint y: 71, distance: 47.0
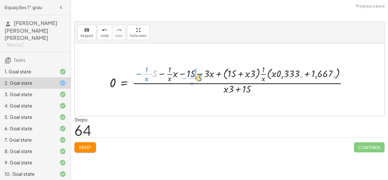
click at [204, 71] on div at bounding box center [231, 80] width 248 height 32
drag, startPoint x: 168, startPoint y: 76, endPoint x: 141, endPoint y: 78, distance: 26.5
click at [141, 78] on div at bounding box center [231, 80] width 248 height 32
drag, startPoint x: 170, startPoint y: 78, endPoint x: 181, endPoint y: 78, distance: 10.8
click at [181, 78] on div at bounding box center [231, 80] width 248 height 32
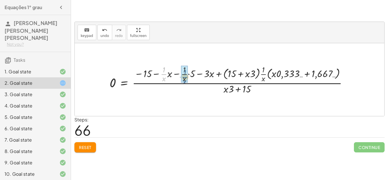
drag, startPoint x: 166, startPoint y: 74, endPoint x: 187, endPoint y: 76, distance: 21.1
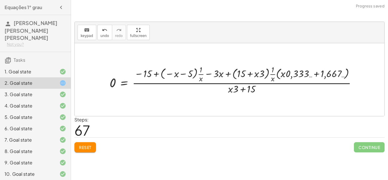
click at [180, 76] on div at bounding box center [235, 80] width 257 height 32
drag, startPoint x: 180, startPoint y: 76, endPoint x: 208, endPoint y: 77, distance: 27.6
click at [208, 77] on div at bounding box center [235, 80] width 257 height 32
drag, startPoint x: 263, startPoint y: 76, endPoint x: 244, endPoint y: 76, distance: 18.7
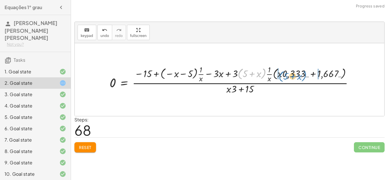
drag, startPoint x: 242, startPoint y: 74, endPoint x: 283, endPoint y: 77, distance: 41.2
click at [283, 77] on div at bounding box center [234, 80] width 254 height 32
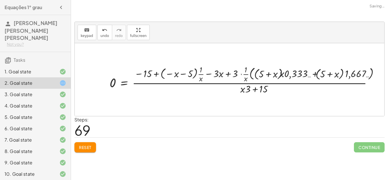
click at [327, 75] on div at bounding box center [249, 80] width 284 height 32
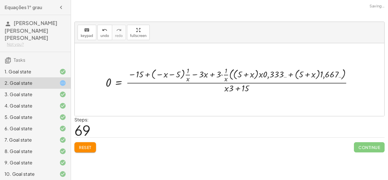
drag, startPoint x: 327, startPoint y: 75, endPoint x: 349, endPoint y: 76, distance: 21.9
click at [349, 76] on div at bounding box center [231, 79] width 257 height 29
drag, startPoint x: 300, startPoint y: 75, endPoint x: 329, endPoint y: 78, distance: 29.5
click at [329, 78] on div at bounding box center [231, 79] width 257 height 29
drag, startPoint x: 302, startPoint y: 74, endPoint x: 326, endPoint y: 76, distance: 24.2
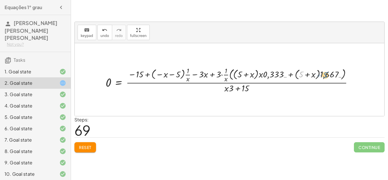
click at [326, 76] on div at bounding box center [231, 79] width 257 height 29
click at [325, 76] on div at bounding box center [231, 79] width 257 height 29
drag, startPoint x: 300, startPoint y: 75, endPoint x: 248, endPoint y: 76, distance: 51.7
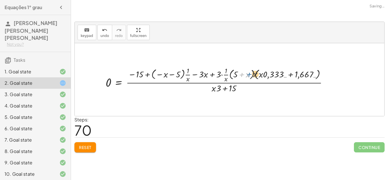
drag, startPoint x: 241, startPoint y: 78, endPoint x: 249, endPoint y: 77, distance: 8.5
click at [249, 77] on div at bounding box center [219, 79] width 232 height 29
drag, startPoint x: 242, startPoint y: 75, endPoint x: 278, endPoint y: 77, distance: 35.8
click at [278, 77] on div at bounding box center [219, 79] width 232 height 29
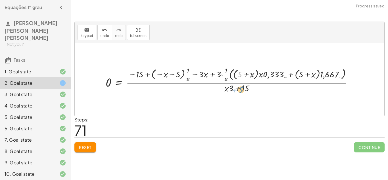
drag, startPoint x: 240, startPoint y: 74, endPoint x: 242, endPoint y: 90, distance: 15.7
click at [242, 90] on div at bounding box center [231, 79] width 257 height 29
drag, startPoint x: 138, startPoint y: 75, endPoint x: 179, endPoint y: 76, distance: 41.2
click at [178, 75] on div at bounding box center [231, 79] width 257 height 29
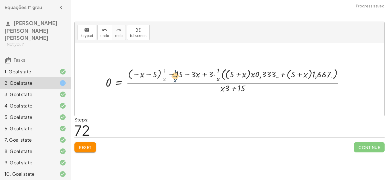
drag, startPoint x: 165, startPoint y: 74, endPoint x: 175, endPoint y: 74, distance: 10.0
click at [175, 74] on div at bounding box center [227, 79] width 249 height 29
drag, startPoint x: 321, startPoint y: 75, endPoint x: 297, endPoint y: 78, distance: 24.5
click at [297, 78] on div at bounding box center [227, 79] width 249 height 29
click at [298, 75] on div at bounding box center [234, 79] width 263 height 29
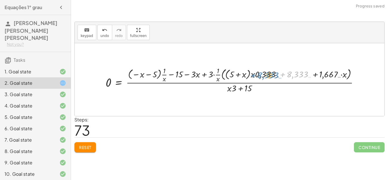
drag, startPoint x: 298, startPoint y: 75, endPoint x: 271, endPoint y: 76, distance: 26.7
click at [271, 76] on div at bounding box center [234, 79] width 263 height 29
drag, startPoint x: 259, startPoint y: 72, endPoint x: 286, endPoint y: 70, distance: 27.9
click at [286, 70] on div at bounding box center [234, 79] width 263 height 29
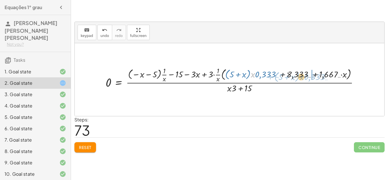
drag, startPoint x: 252, startPoint y: 74, endPoint x: 302, endPoint y: 76, distance: 49.2
click at [302, 76] on div at bounding box center [234, 79] width 263 height 29
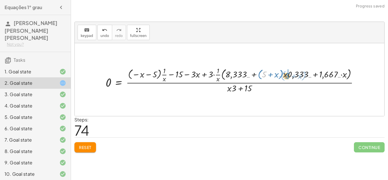
drag, startPoint x: 264, startPoint y: 75, endPoint x: 288, endPoint y: 76, distance: 24.2
drag, startPoint x: 294, startPoint y: 75, endPoint x: 279, endPoint y: 77, distance: 15.4
click at [279, 77] on div at bounding box center [235, 79] width 265 height 29
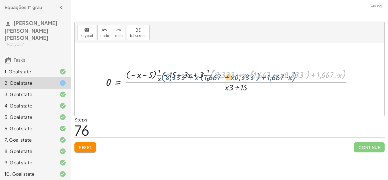
drag, startPoint x: 313, startPoint y: 79, endPoint x: 289, endPoint y: 76, distance: 24.0
click at [289, 76] on div at bounding box center [231, 79] width 257 height 26
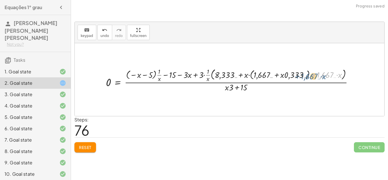
drag, startPoint x: 315, startPoint y: 74, endPoint x: 299, endPoint y: 74, distance: 16.2
click at [299, 74] on div at bounding box center [231, 79] width 257 height 26
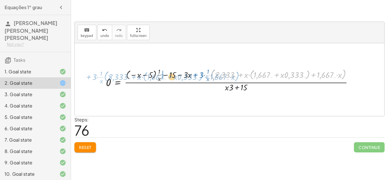
drag, startPoint x: 343, startPoint y: 75, endPoint x: 237, endPoint y: 78, distance: 105.4
click at [237, 78] on div at bounding box center [231, 79] width 257 height 26
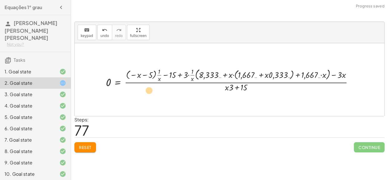
drag, startPoint x: 326, startPoint y: 76, endPoint x: 193, endPoint y: 92, distance: 134.4
click at [193, 92] on div at bounding box center [231, 79] width 257 height 26
drag, startPoint x: 128, startPoint y: 75, endPoint x: 170, endPoint y: 77, distance: 42.1
click at [170, 77] on div at bounding box center [231, 79] width 257 height 26
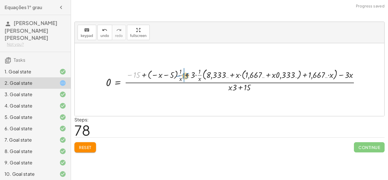
drag, startPoint x: 134, startPoint y: 74, endPoint x: 182, endPoint y: 75, distance: 47.7
click at [182, 75] on div at bounding box center [235, 79] width 264 height 26
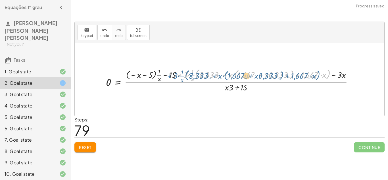
drag, startPoint x: 183, startPoint y: 75, endPoint x: 172, endPoint y: 76, distance: 10.5
click at [172, 76] on div at bounding box center [231, 79] width 257 height 26
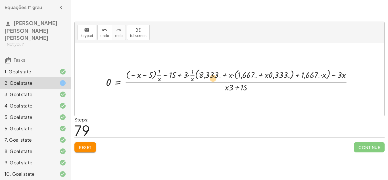
drag, startPoint x: 196, startPoint y: 77, endPoint x: 148, endPoint y: 80, distance: 48.4
click at [148, 80] on div at bounding box center [231, 79] width 257 height 26
drag, startPoint x: 236, startPoint y: 87, endPoint x: 166, endPoint y: 74, distance: 71.3
click at [166, 74] on div at bounding box center [231, 79] width 257 height 26
drag, startPoint x: 229, startPoint y: 87, endPoint x: 238, endPoint y: 87, distance: 8.8
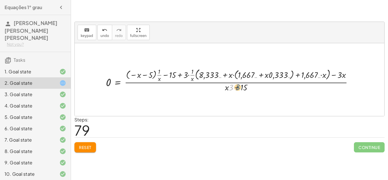
click at [238, 87] on div at bounding box center [231, 79] width 257 height 26
drag, startPoint x: 232, startPoint y: 87, endPoint x: 243, endPoint y: 87, distance: 11.4
click at [243, 87] on div at bounding box center [231, 80] width 257 height 28
drag, startPoint x: 232, startPoint y: 88, endPoint x: 220, endPoint y: 87, distance: 11.8
click at [220, 87] on div at bounding box center [231, 80] width 257 height 28
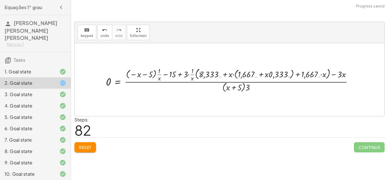
click at [227, 87] on div at bounding box center [231, 80] width 257 height 28
drag, startPoint x: 227, startPoint y: 86, endPoint x: 212, endPoint y: 72, distance: 20.7
click at [212, 72] on div at bounding box center [231, 80] width 257 height 28
drag, startPoint x: 231, startPoint y: 87, endPoint x: 292, endPoint y: 77, distance: 62.7
click at [292, 77] on div at bounding box center [231, 80] width 257 height 28
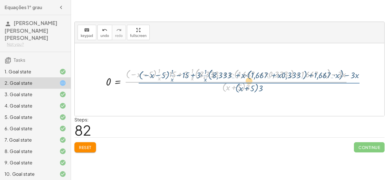
drag, startPoint x: 234, startPoint y: 83, endPoint x: 247, endPoint y: 84, distance: 13.4
click at [247, 84] on div at bounding box center [231, 80] width 257 height 28
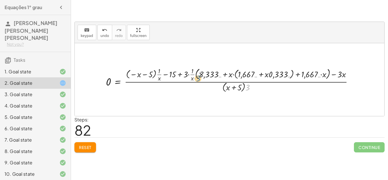
drag, startPoint x: 247, startPoint y: 87, endPoint x: 197, endPoint y: 78, distance: 50.8
click at [197, 78] on div at bounding box center [231, 80] width 257 height 28
drag, startPoint x: 171, startPoint y: 73, endPoint x: 245, endPoint y: 89, distance: 75.8
click at [245, 89] on div at bounding box center [231, 80] width 257 height 28
drag, startPoint x: 245, startPoint y: 87, endPoint x: 169, endPoint y: 75, distance: 76.9
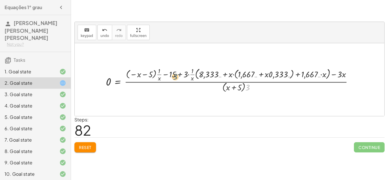
click at [169, 75] on div at bounding box center [231, 80] width 257 height 28
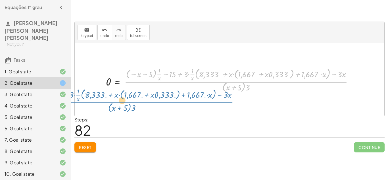
drag, startPoint x: 136, startPoint y: 82, endPoint x: 0, endPoint y: 84, distance: 135.7
click at [0, 84] on main "Equações 1° grau Valentina Ferraz De Moraes Venancio Pereira Not you? Tasks 1. …" at bounding box center [194, 90] width 388 height 180
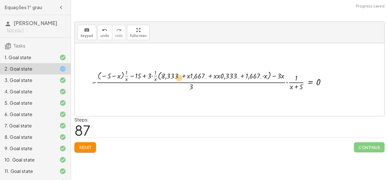
drag, startPoint x: 189, startPoint y: 78, endPoint x: 185, endPoint y: 80, distance: 4.7
click at [185, 80] on div at bounding box center [211, 80] width 244 height 24
drag, startPoint x: 189, startPoint y: 78, endPoint x: 165, endPoint y: 78, distance: 23.8
click at [165, 78] on div at bounding box center [211, 80] width 244 height 24
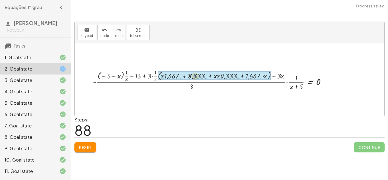
drag, startPoint x: 154, startPoint y: 79, endPoint x: 194, endPoint y: 76, distance: 40.7
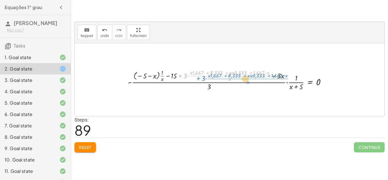
drag, startPoint x: 178, startPoint y: 76, endPoint x: 193, endPoint y: 79, distance: 15.0
click at [193, 79] on div at bounding box center [229, 80] width 208 height 24
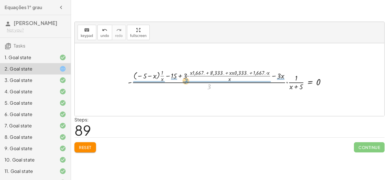
drag, startPoint x: 207, startPoint y: 87, endPoint x: 184, endPoint y: 81, distance: 23.7
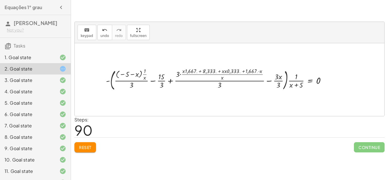
click at [223, 66] on div "+ · 3 · x + 1 = + 5 + x + 3 + · 1 · x = · ( + 5 + x ) · x · ( + 3 + · 1 · x ) ·…" at bounding box center [215, 80] width 237 height 28
click at [224, 70] on div at bounding box center [218, 79] width 230 height 25
click at [225, 75] on div at bounding box center [218, 79] width 230 height 25
click at [225, 74] on div at bounding box center [218, 79] width 230 height 25
drag, startPoint x: 220, startPoint y: 84, endPoint x: 227, endPoint y: 83, distance: 6.6
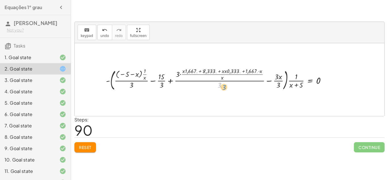
click at [227, 83] on div at bounding box center [218, 79] width 230 height 25
drag, startPoint x: 162, startPoint y: 84, endPoint x: 214, endPoint y: 85, distance: 52.8
click at [214, 85] on div at bounding box center [218, 79] width 230 height 25
drag, startPoint x: 161, startPoint y: 85, endPoint x: 219, endPoint y: 85, distance: 58.2
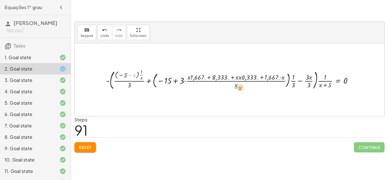
drag, startPoint x: 130, startPoint y: 73, endPoint x: 236, endPoint y: 83, distance: 106.1
click at [236, 83] on div at bounding box center [231, 79] width 257 height 23
drag, startPoint x: 126, startPoint y: 75, endPoint x: 307, endPoint y: 82, distance: 181.0
click at [307, 82] on div at bounding box center [231, 79] width 257 height 23
drag, startPoint x: 130, startPoint y: 73, endPoint x: 145, endPoint y: 78, distance: 15.6
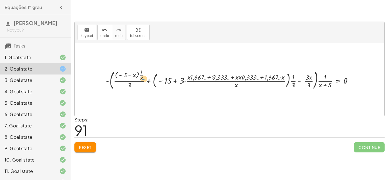
click at [145, 78] on div at bounding box center [231, 79] width 257 height 23
drag, startPoint x: 138, startPoint y: 72, endPoint x: 340, endPoint y: 75, distance: 201.6
click at [340, 75] on div at bounding box center [231, 79] width 257 height 23
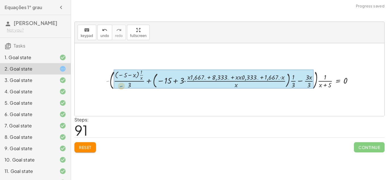
drag, startPoint x: 106, startPoint y: 82, endPoint x: 119, endPoint y: 87, distance: 14.0
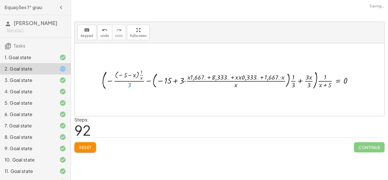
click at [119, 87] on div at bounding box center [229, 79] width 261 height 23
drag, startPoint x: 111, startPoint y: 80, endPoint x: 99, endPoint y: 80, distance: 11.9
click at [99, 80] on div at bounding box center [229, 79] width 261 height 23
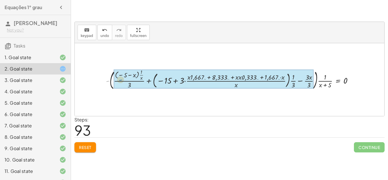
drag, startPoint x: 108, startPoint y: 79, endPoint x: 120, endPoint y: 78, distance: 12.8
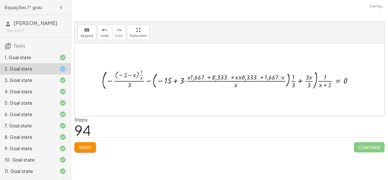
click at [120, 78] on div at bounding box center [229, 79] width 261 height 23
drag, startPoint x: 130, startPoint y: 80, endPoint x: 191, endPoint y: 83, distance: 61.1
click at [191, 83] on div at bounding box center [229, 79] width 261 height 23
drag, startPoint x: 134, startPoint y: 80, endPoint x: 201, endPoint y: 83, distance: 66.5
click at [201, 83] on div at bounding box center [229, 79] width 261 height 23
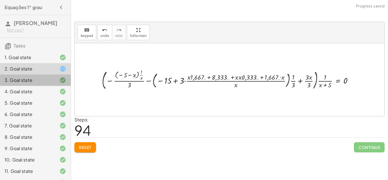
click at [29, 97] on div "3. Goal state" at bounding box center [35, 102] width 71 height 11
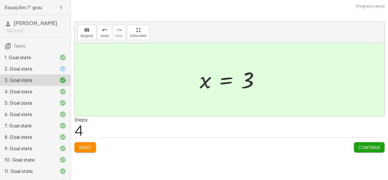
click at [24, 72] on div "2. Goal state" at bounding box center [28, 68] width 46 height 7
click at [25, 72] on div "2. Goal state" at bounding box center [28, 68] width 46 height 7
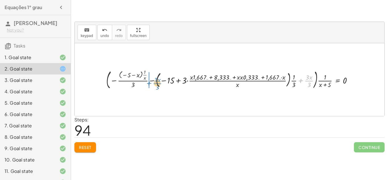
drag, startPoint x: 304, startPoint y: 81, endPoint x: 153, endPoint y: 84, distance: 151.6
click at [153, 84] on div at bounding box center [231, 79] width 256 height 23
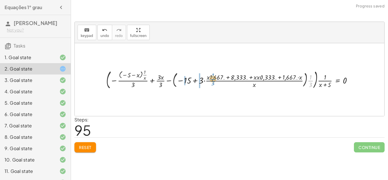
drag, startPoint x: 309, startPoint y: 82, endPoint x: 212, endPoint y: 80, distance: 97.7
click at [212, 80] on div at bounding box center [231, 79] width 256 height 23
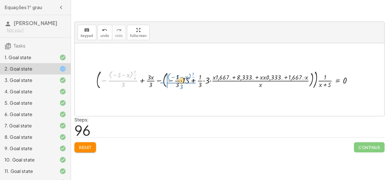
drag, startPoint x: 128, startPoint y: 81, endPoint x: 184, endPoint y: 83, distance: 56.5
click at [184, 83] on div at bounding box center [226, 79] width 266 height 23
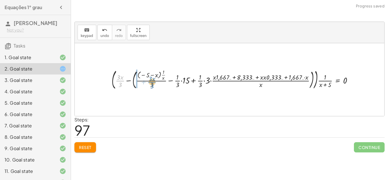
drag, startPoint x: 120, startPoint y: 80, endPoint x: 154, endPoint y: 82, distance: 34.1
click at [154, 82] on div at bounding box center [234, 80] width 251 height 24
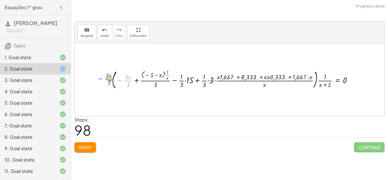
drag, startPoint x: 127, startPoint y: 80, endPoint x: 103, endPoint y: 78, distance: 23.4
drag, startPoint x: 126, startPoint y: 81, endPoint x: 104, endPoint y: 81, distance: 21.6
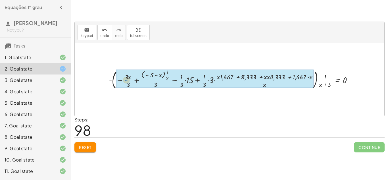
drag, startPoint x: 109, startPoint y: 81, endPoint x: 126, endPoint y: 81, distance: 16.8
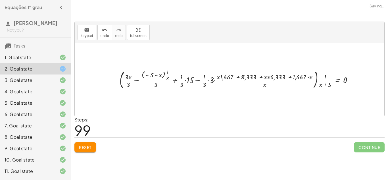
click at [226, 74] on div at bounding box center [238, 79] width 243 height 22
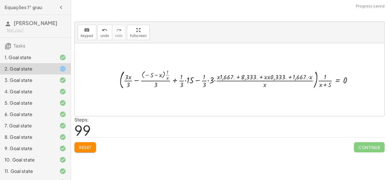
click at [226, 74] on div at bounding box center [238, 79] width 243 height 22
drag, startPoint x: 216, startPoint y: 79, endPoint x: 222, endPoint y: 78, distance: 6.0
click at [222, 78] on div at bounding box center [238, 79] width 243 height 22
drag, startPoint x: 229, startPoint y: 80, endPoint x: 212, endPoint y: 81, distance: 17.0
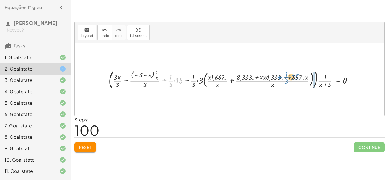
drag, startPoint x: 163, startPoint y: 81, endPoint x: 280, endPoint y: 79, distance: 117.3
click at [280, 79] on div at bounding box center [233, 79] width 254 height 23
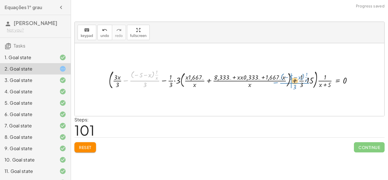
drag, startPoint x: 143, startPoint y: 83, endPoint x: 298, endPoint y: 85, distance: 155.3
click at [298, 85] on div at bounding box center [233, 79] width 254 height 23
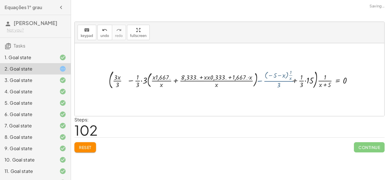
click at [298, 85] on div at bounding box center [233, 79] width 254 height 23
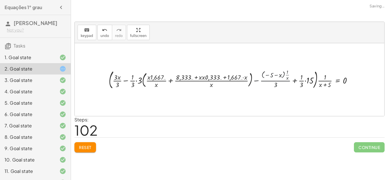
click at [298, 85] on div at bounding box center [233, 79] width 254 height 23
click at [296, 81] on div at bounding box center [233, 79] width 254 height 23
click at [297, 81] on div at bounding box center [233, 79] width 254 height 23
drag, startPoint x: 280, startPoint y: 84, endPoint x: 302, endPoint y: 84, distance: 22.4
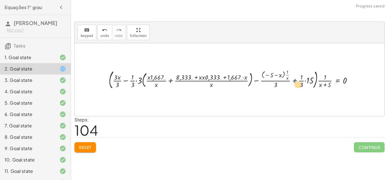
click at [302, 84] on div at bounding box center [233, 79] width 254 height 23
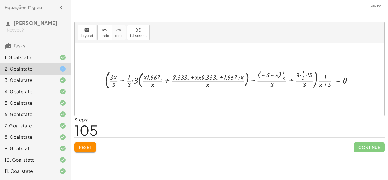
click at [302, 84] on div at bounding box center [231, 79] width 258 height 23
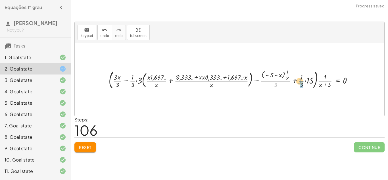
drag, startPoint x: 276, startPoint y: 84, endPoint x: 300, endPoint y: 81, distance: 23.5
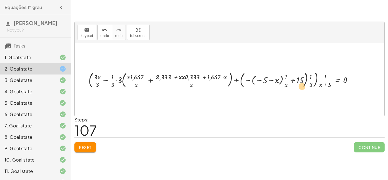
drag, startPoint x: 175, startPoint y: 78, endPoint x: 285, endPoint y: 87, distance: 110.6
click at [285, 87] on div at bounding box center [223, 80] width 274 height 20
click at [312, 87] on div at bounding box center [223, 80] width 274 height 20
click at [24, 163] on div "10. Goal state" at bounding box center [28, 159] width 46 height 7
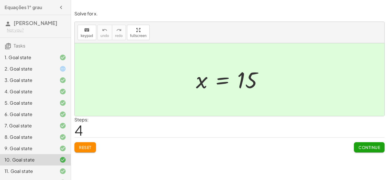
click at [90, 148] on span "Reset" at bounding box center [85, 147] width 12 height 5
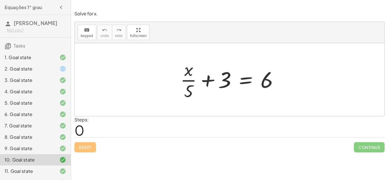
click at [34, 72] on div "2. Goal state" at bounding box center [28, 68] width 46 height 7
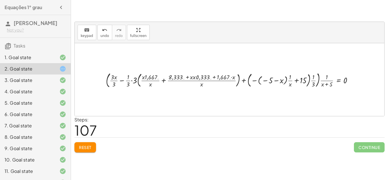
click at [16, 152] on div "9. Goal state" at bounding box center [28, 148] width 46 height 7
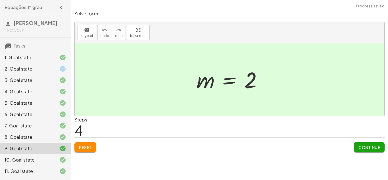
click at [15, 177] on div "10. Goal state" at bounding box center [35, 182] width 71 height 11
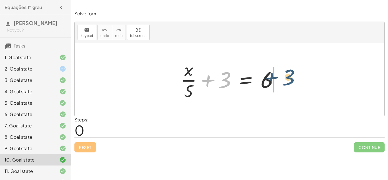
drag, startPoint x: 222, startPoint y: 78, endPoint x: 285, endPoint y: 76, distance: 63.1
click at [285, 76] on div at bounding box center [231, 80] width 108 height 44
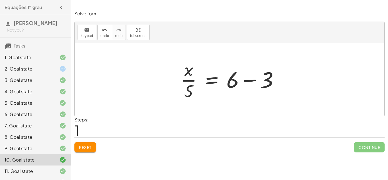
click at [249, 78] on div at bounding box center [231, 80] width 108 height 44
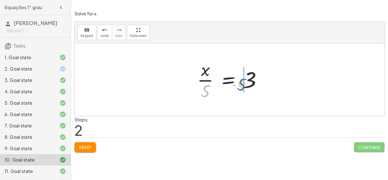
drag, startPoint x: 207, startPoint y: 90, endPoint x: 243, endPoint y: 84, distance: 36.9
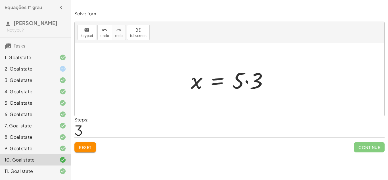
click at [243, 84] on div at bounding box center [231, 79] width 87 height 29
click at [246, 81] on div at bounding box center [231, 79] width 87 height 29
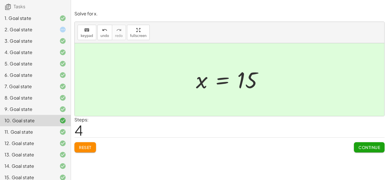
scroll to position [53, 0]
click at [28, 140] on div "12. Goal state" at bounding box center [28, 143] width 46 height 7
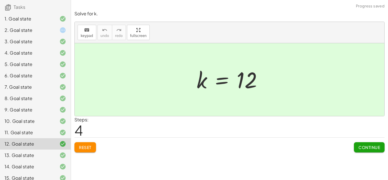
click at [84, 144] on button "Reset" at bounding box center [85, 147] width 22 height 10
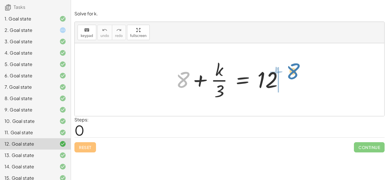
drag, startPoint x: 187, startPoint y: 81, endPoint x: 296, endPoint y: 74, distance: 109.8
click at [296, 74] on div "+ 8 + 8 + · k · 3 = 12" at bounding box center [229, 79] width 309 height 73
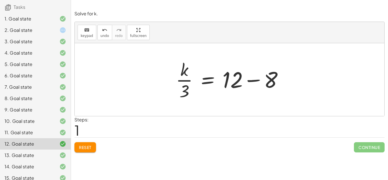
click at [252, 79] on div at bounding box center [232, 80] width 118 height 44
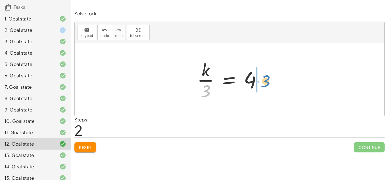
drag, startPoint x: 204, startPoint y: 90, endPoint x: 264, endPoint y: 80, distance: 60.2
click at [264, 80] on div at bounding box center [231, 80] width 75 height 44
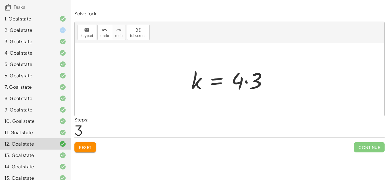
click at [250, 79] on div at bounding box center [231, 79] width 87 height 29
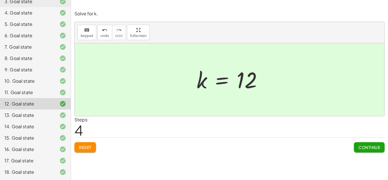
scroll to position [108, 0]
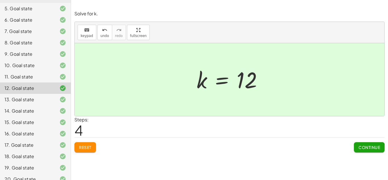
click at [7, 153] on div "18. Goal state" at bounding box center [28, 156] width 46 height 7
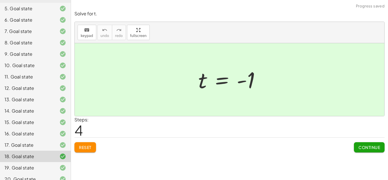
click at [82, 145] on span "Reset" at bounding box center [85, 147] width 12 height 5
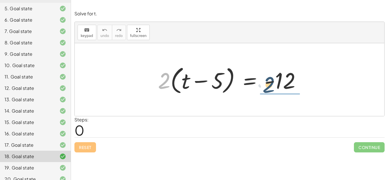
drag, startPoint x: 165, startPoint y: 79, endPoint x: 271, endPoint y: 83, distance: 105.7
click at [271, 83] on div at bounding box center [231, 79] width 153 height 33
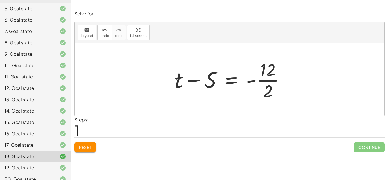
click at [270, 83] on div at bounding box center [231, 80] width 120 height 44
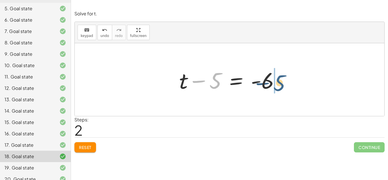
drag, startPoint x: 218, startPoint y: 82, endPoint x: 281, endPoint y: 84, distance: 63.6
click at [281, 84] on div at bounding box center [231, 79] width 110 height 29
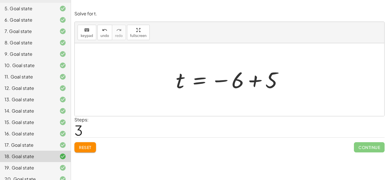
click at [281, 84] on div at bounding box center [231, 80] width 117 height 28
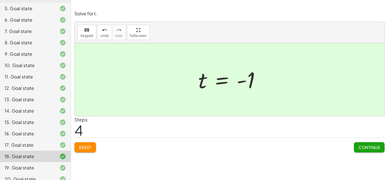
click at [14, 175] on div "20. Goal state" at bounding box center [28, 178] width 46 height 7
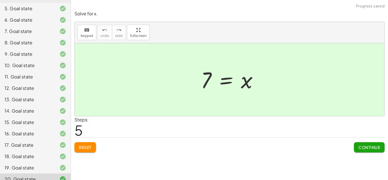
click at [79, 149] on span "Reset" at bounding box center [85, 147] width 12 height 5
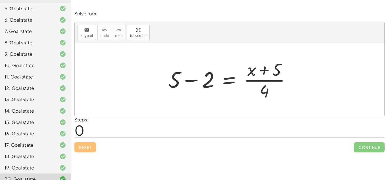
click at [268, 70] on div at bounding box center [232, 80] width 132 height 44
click at [190, 89] on div at bounding box center [232, 80] width 132 height 44
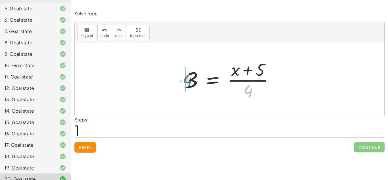
drag, startPoint x: 251, startPoint y: 93, endPoint x: 190, endPoint y: 82, distance: 61.9
click at [190, 82] on div at bounding box center [231, 80] width 99 height 44
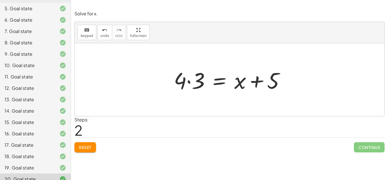
click at [186, 81] on div at bounding box center [231, 79] width 121 height 29
click at [187, 80] on div at bounding box center [231, 79] width 121 height 29
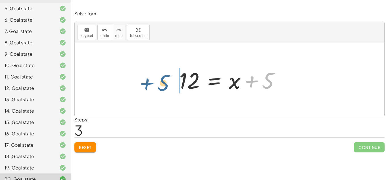
drag, startPoint x: 266, startPoint y: 82, endPoint x: 164, endPoint y: 84, distance: 101.7
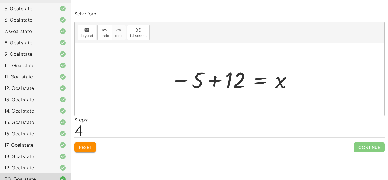
click at [206, 81] on div at bounding box center [232, 80] width 128 height 28
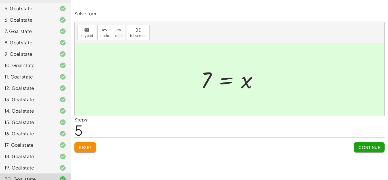
scroll to position [0, 0]
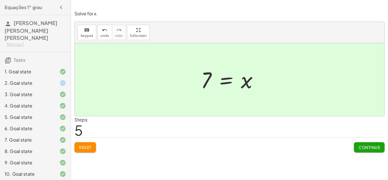
click at [51, 79] on div at bounding box center [58, 82] width 16 height 7
